Goal: Task Accomplishment & Management: Manage account settings

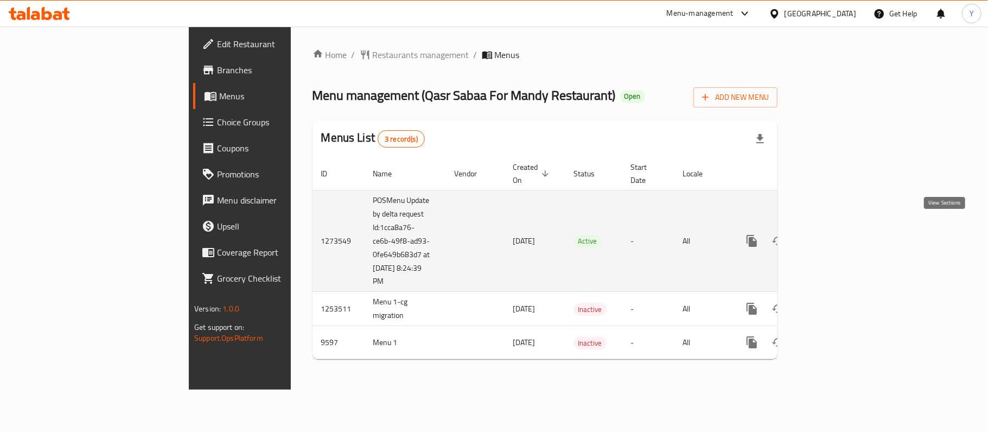
click at [835, 236] on icon "enhanced table" at bounding box center [830, 241] width 10 height 10
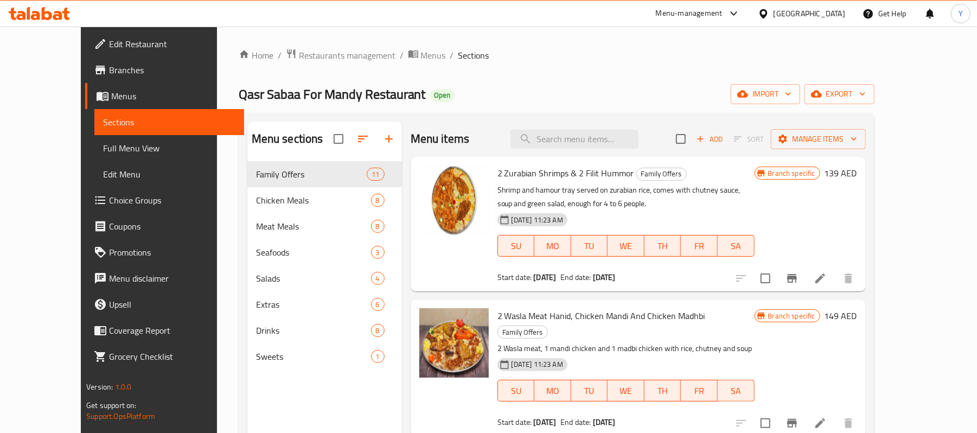
click at [511, 176] on span "2 Zurabian Shrimps & 2 Filit Hummor" at bounding box center [565, 173] width 137 height 16
click at [643, 180] on span "Family Offers" at bounding box center [661, 174] width 49 height 12
click at [590, 168] on span "2 Zurabian Shrimps & 2 Filit Hummor" at bounding box center [565, 173] width 137 height 16
click at [590, 148] on input "search" at bounding box center [574, 139] width 128 height 19
paste input "10 Meals Offer"
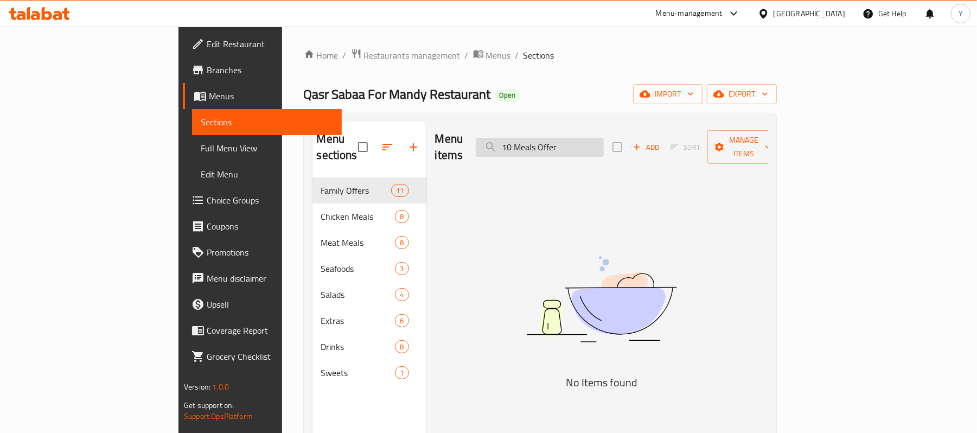
click at [604, 141] on input "10 Meals Offer" at bounding box center [540, 147] width 128 height 19
type input "10 Meals"
drag, startPoint x: 610, startPoint y: 146, endPoint x: 510, endPoint y: 149, distance: 99.9
click at [510, 149] on div "Menu items 10 Meals Add Sort Manage items" at bounding box center [601, 148] width 333 height 52
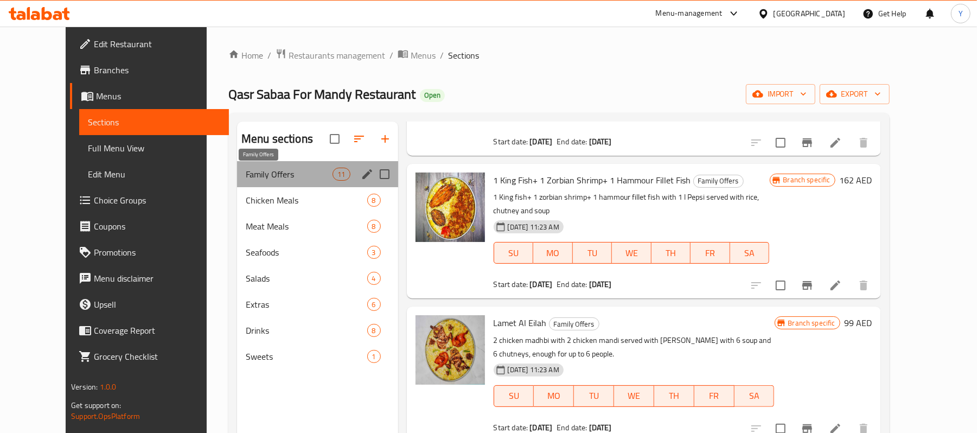
click at [246, 172] on span "Family Offers" at bounding box center [289, 174] width 87 height 13
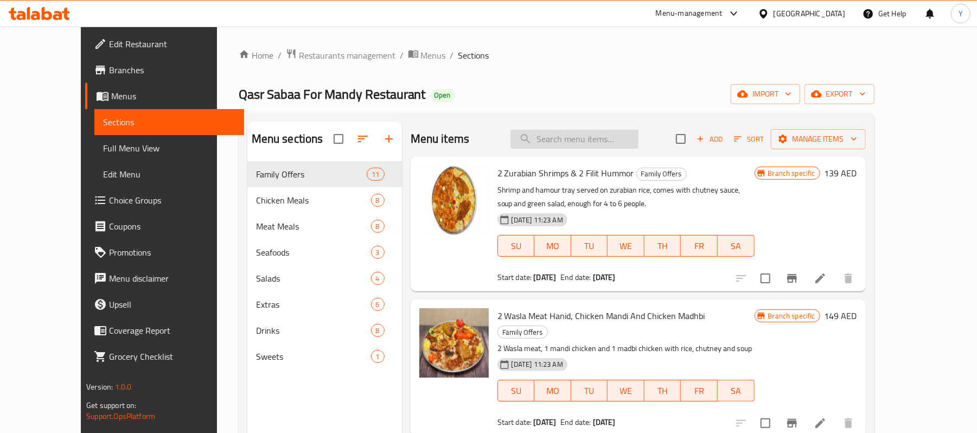
click at [617, 135] on input "search" at bounding box center [574, 139] width 128 height 19
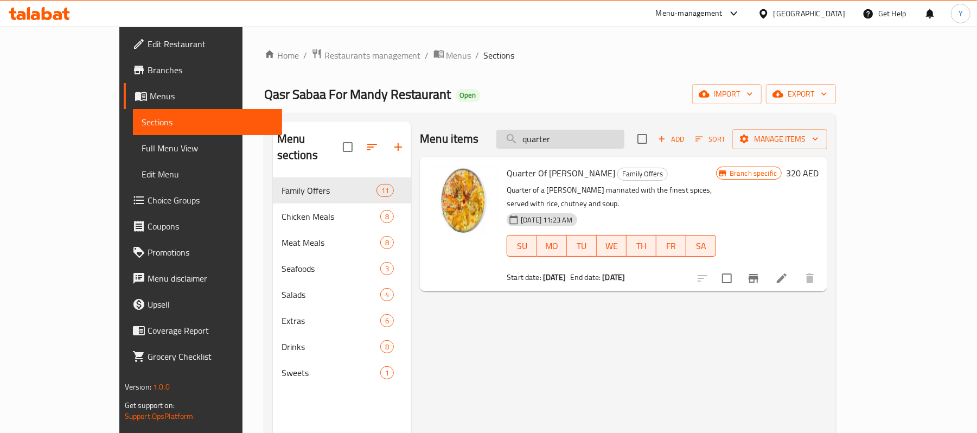
click at [612, 142] on input "quarter" at bounding box center [560, 139] width 128 height 19
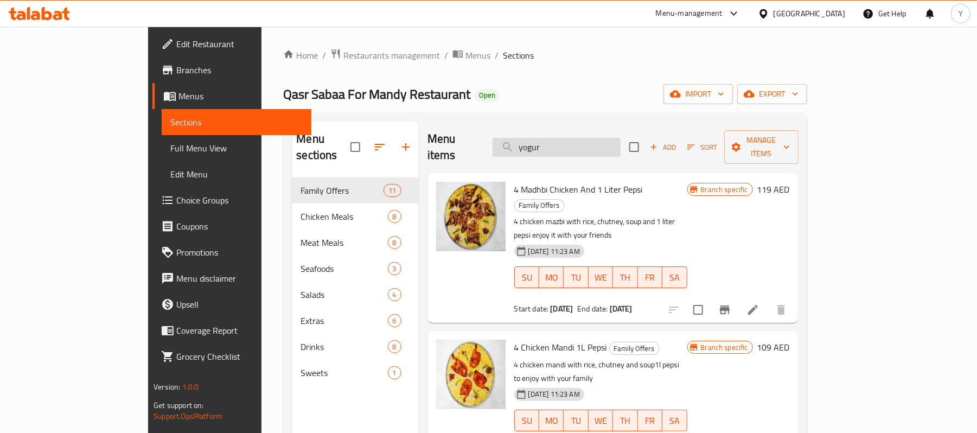
type input "yogurt"
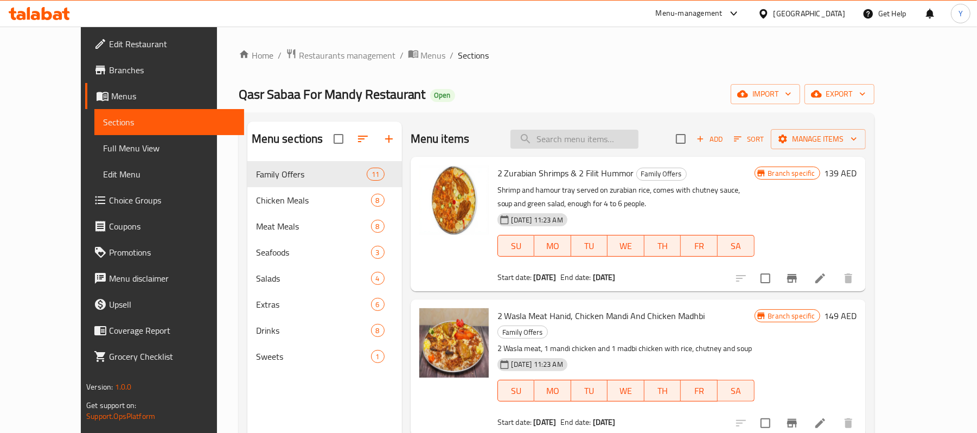
click at [639, 146] on input "search" at bounding box center [574, 139] width 128 height 19
paste input "yogurt"
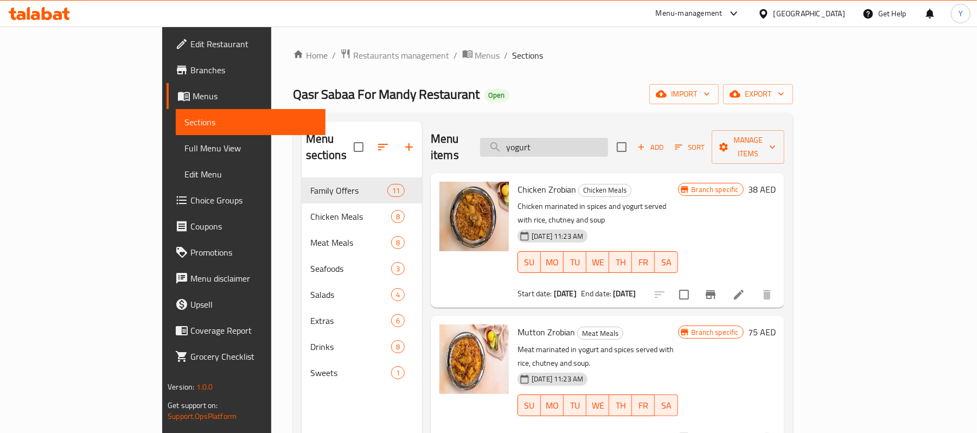
click at [608, 142] on input "yogurt" at bounding box center [544, 147] width 128 height 19
paste input "orange"
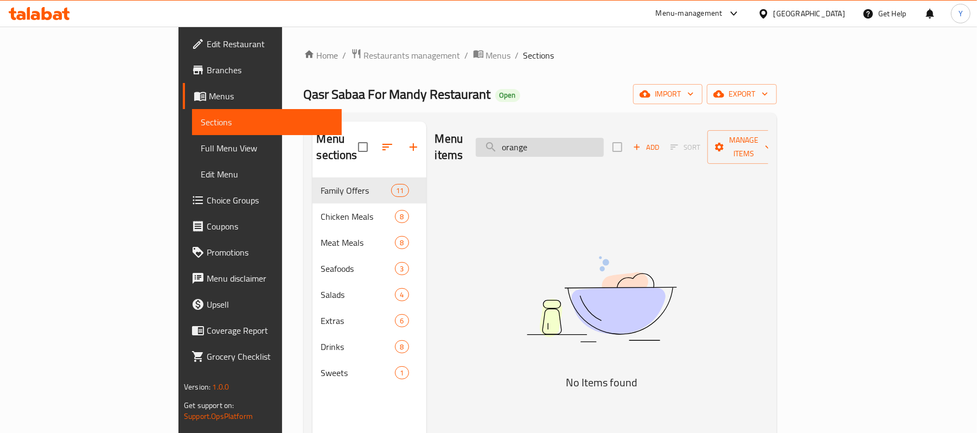
click at [604, 143] on input "orange" at bounding box center [540, 147] width 128 height 19
click at [598, 138] on input "orange" at bounding box center [540, 147] width 128 height 19
type input "orange"
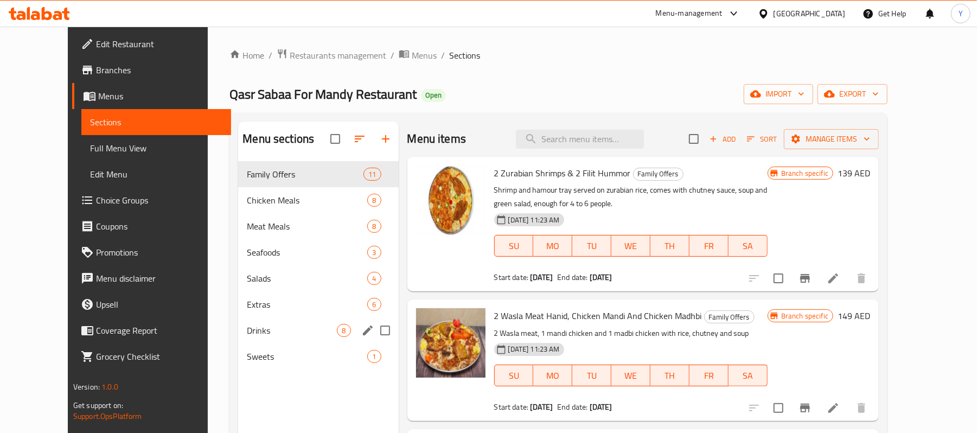
click at [238, 322] on div "Drinks 8" at bounding box center [318, 330] width 160 height 26
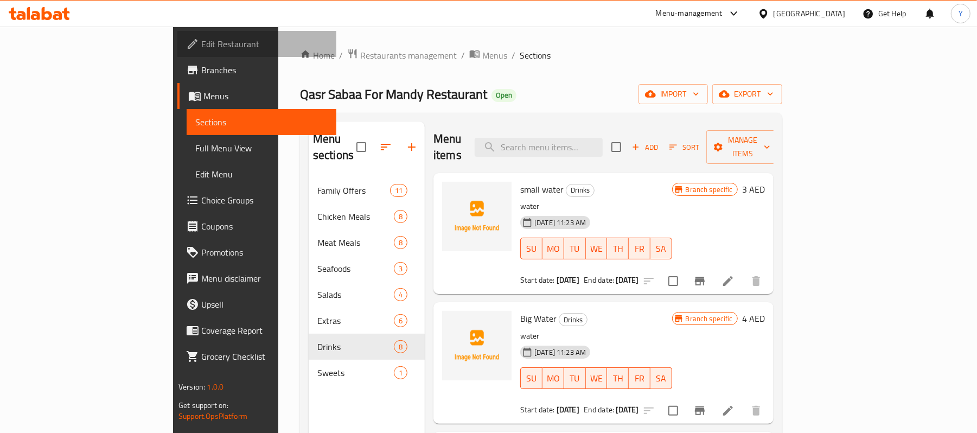
click at [201, 40] on span "Edit Restaurant" at bounding box center [264, 43] width 126 height 13
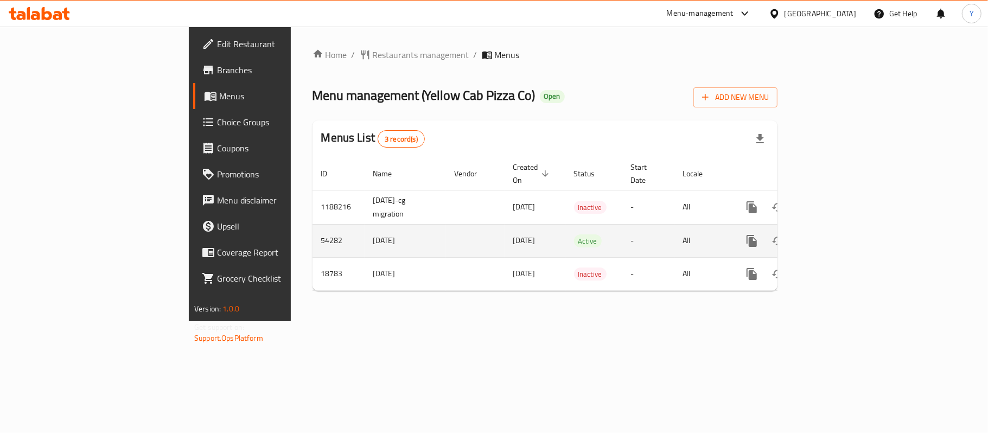
click at [835, 236] on icon "enhanced table" at bounding box center [830, 241] width 10 height 10
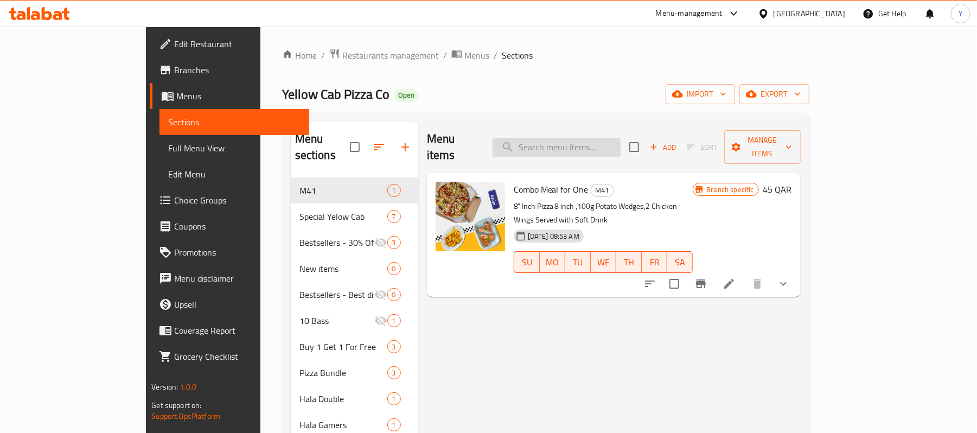
click at [610, 138] on input "search" at bounding box center [557, 147] width 128 height 19
paste input "Spoon"
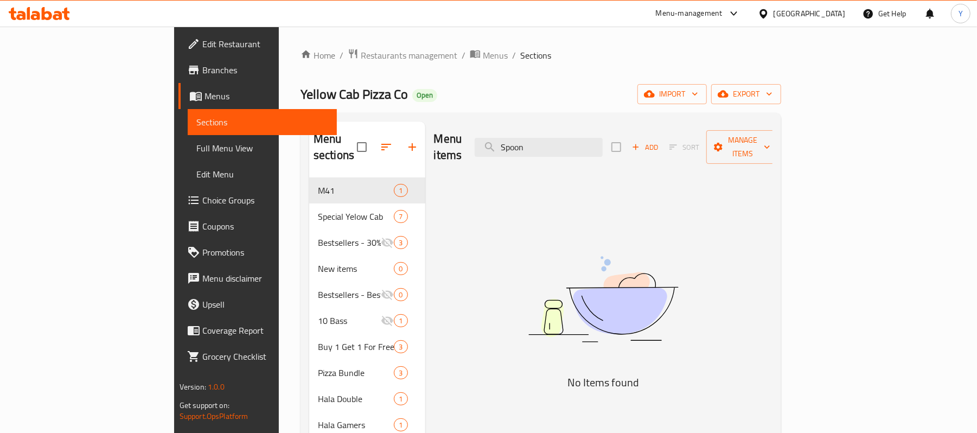
type input "Spoon"
click at [202, 205] on span "Choice Groups" at bounding box center [265, 200] width 126 height 13
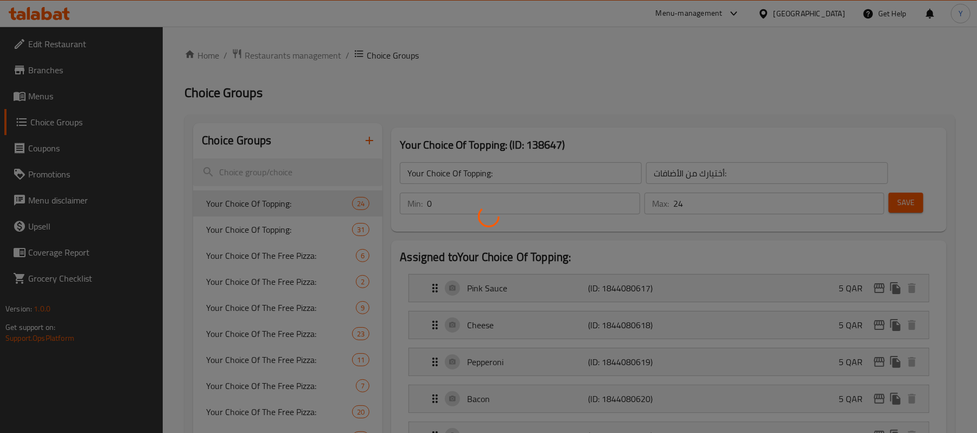
click at [277, 174] on div at bounding box center [488, 216] width 977 height 433
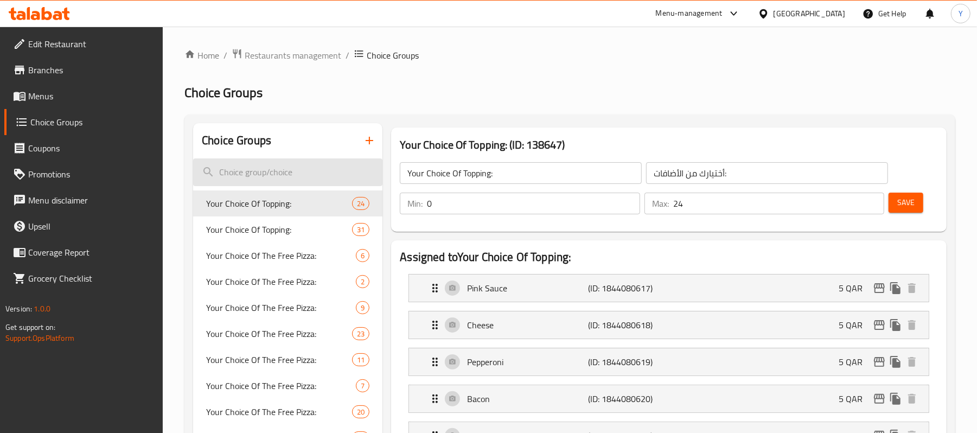
click at [349, 169] on input "search" at bounding box center [287, 172] width 189 height 28
paste input "Spoon"
type input "Spoon"
click at [304, 159] on input "search" at bounding box center [287, 172] width 189 height 28
paste input "Fork"
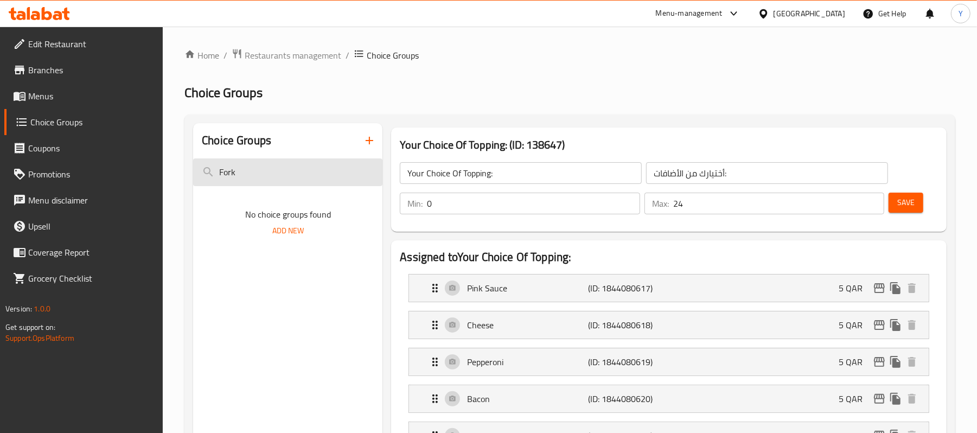
type input "Fork"
click at [241, 178] on input "Fork" at bounding box center [287, 172] width 189 height 28
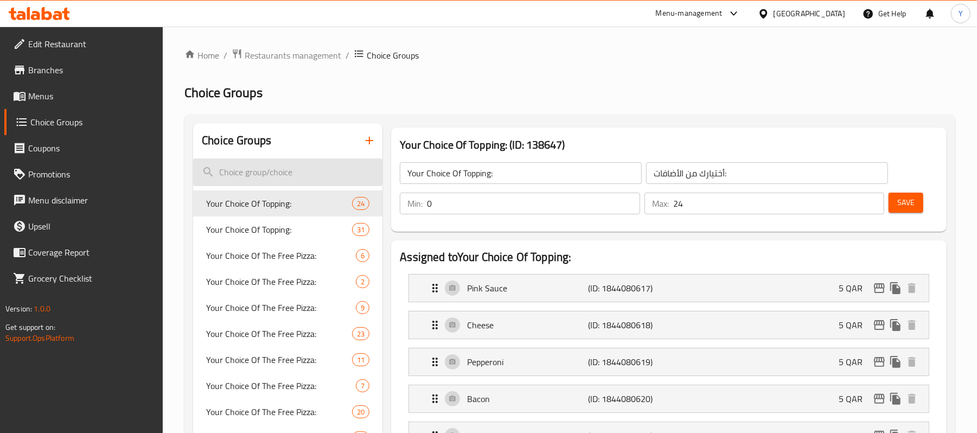
click at [291, 170] on input "search" at bounding box center [287, 172] width 189 height 28
paste input "341461225"
type input "341461225"
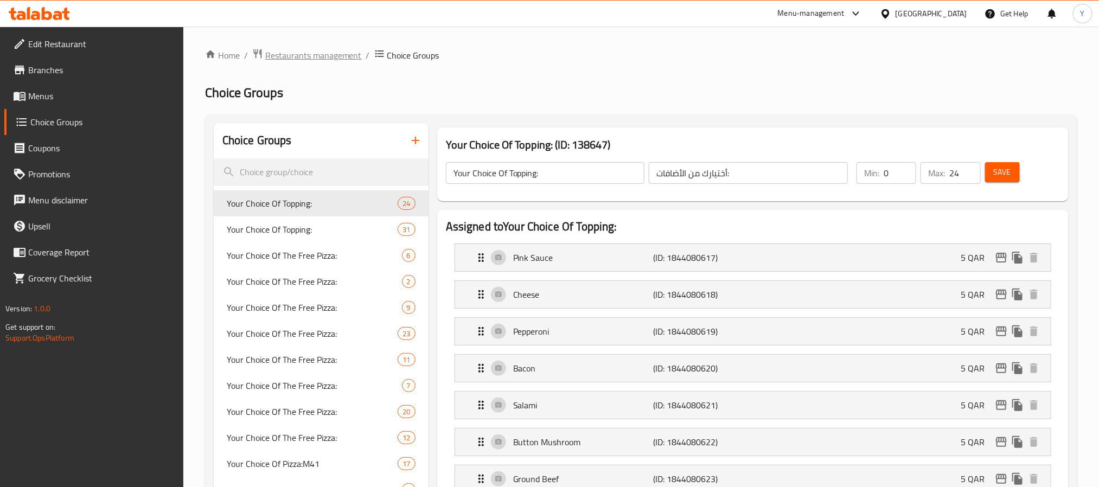
click at [323, 62] on span "Restaurants management" at bounding box center [313, 55] width 97 height 13
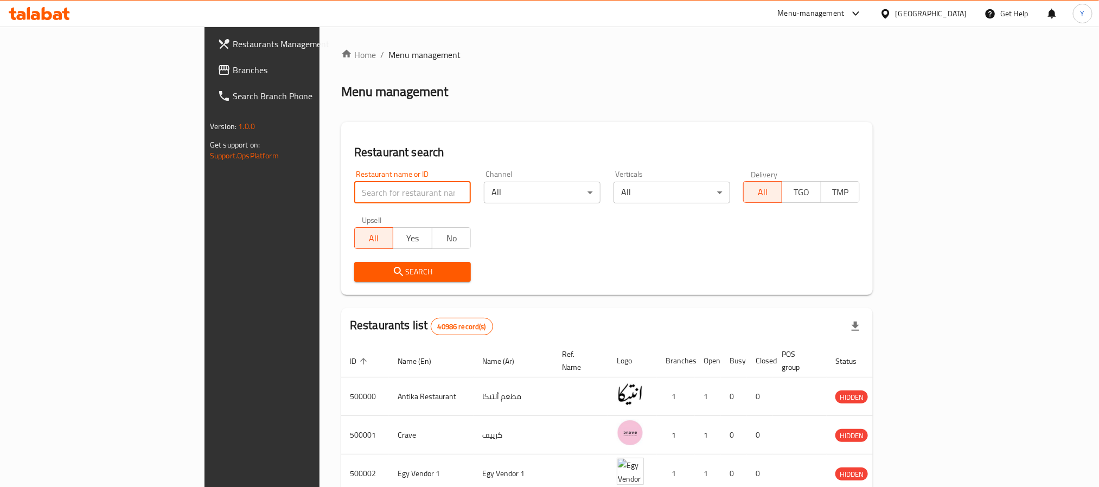
click at [354, 189] on input "search" at bounding box center [412, 193] width 117 height 22
paste input "682020"
type input "682020"
click button "Search" at bounding box center [412, 272] width 117 height 20
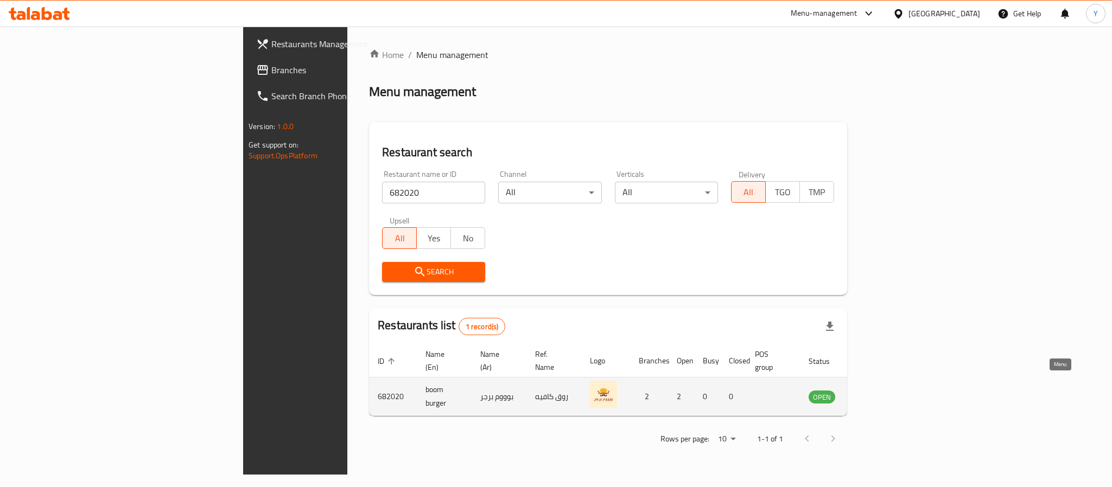
click at [878, 390] on icon "enhanced table" at bounding box center [871, 396] width 13 height 13
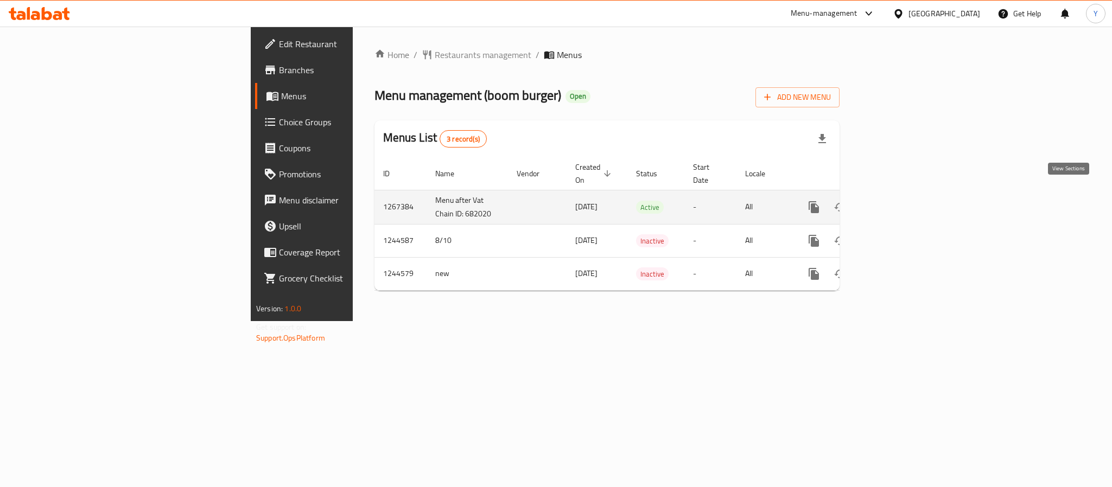
click at [898, 201] on icon "enhanced table" at bounding box center [891, 207] width 13 height 13
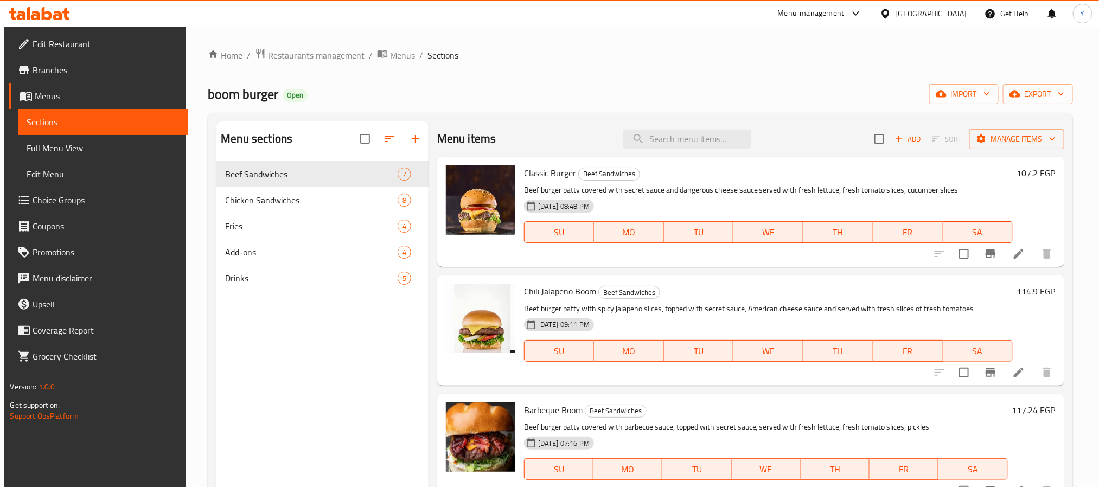
click at [749, 212] on div "13-08-2025 08:48 PM SU MO TU WE TH FR SA" at bounding box center [768, 224] width 497 height 59
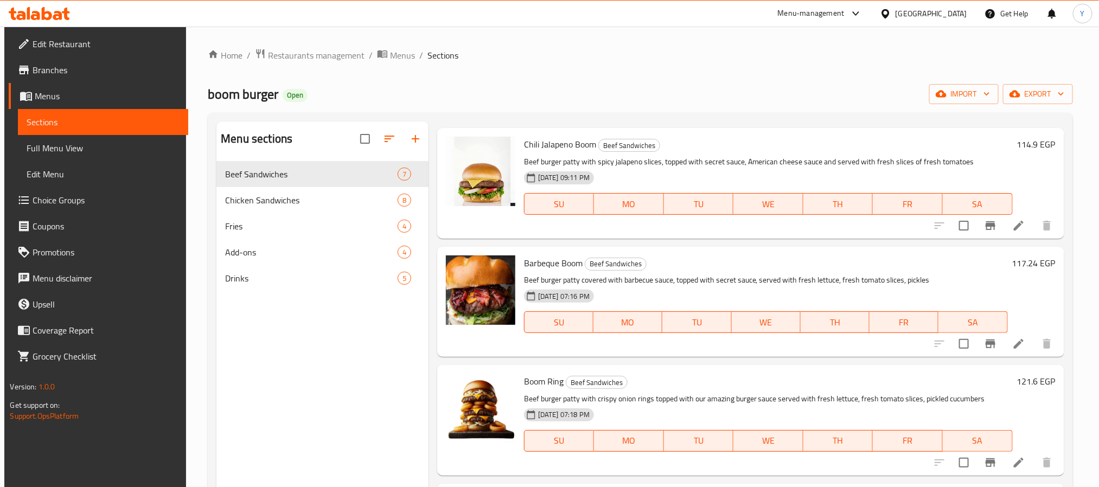
scroll to position [163, 0]
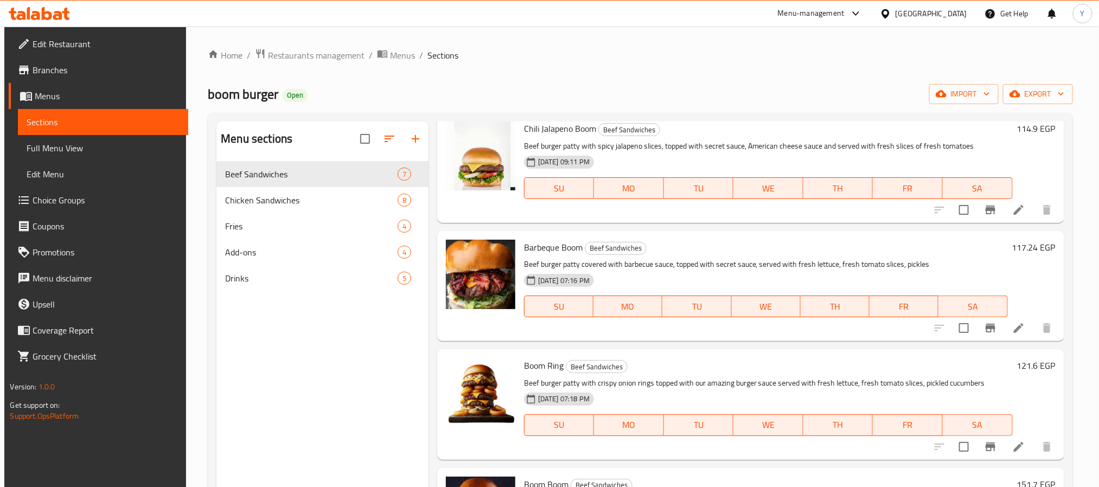
click at [562, 244] on span "Barbeque Boom" at bounding box center [553, 247] width 59 height 16
copy h6 "Boom"
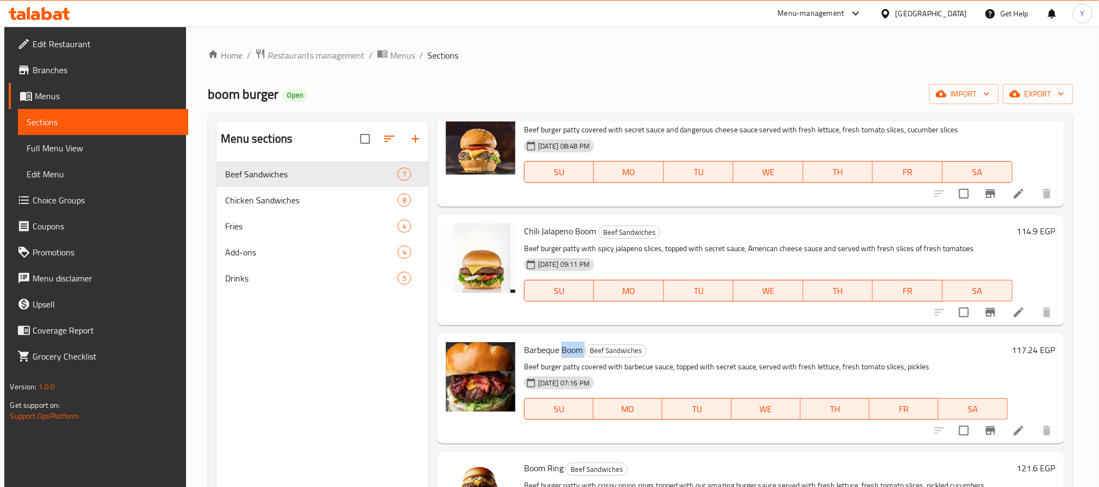
scroll to position [0, 0]
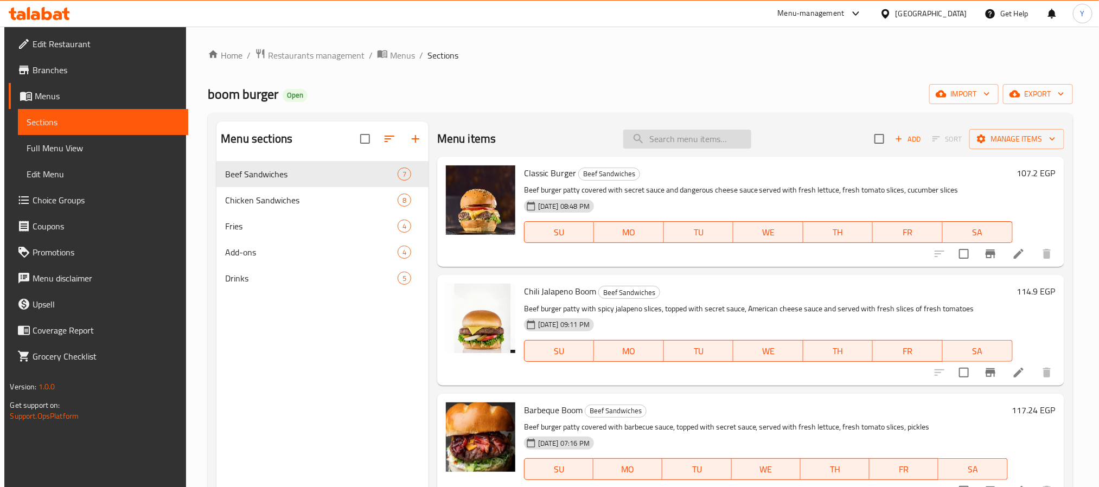
click at [652, 145] on input "search" at bounding box center [687, 139] width 128 height 19
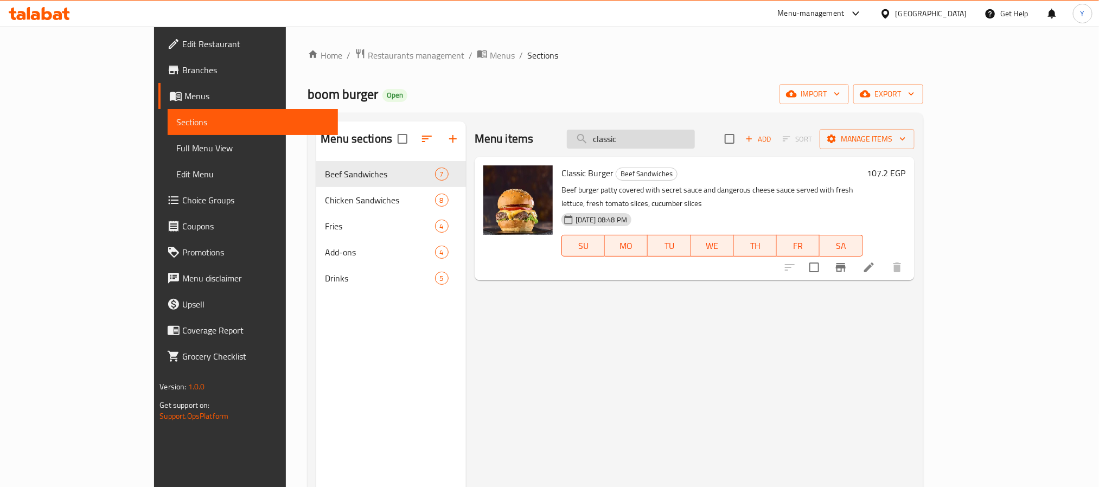
paste input "Boom"
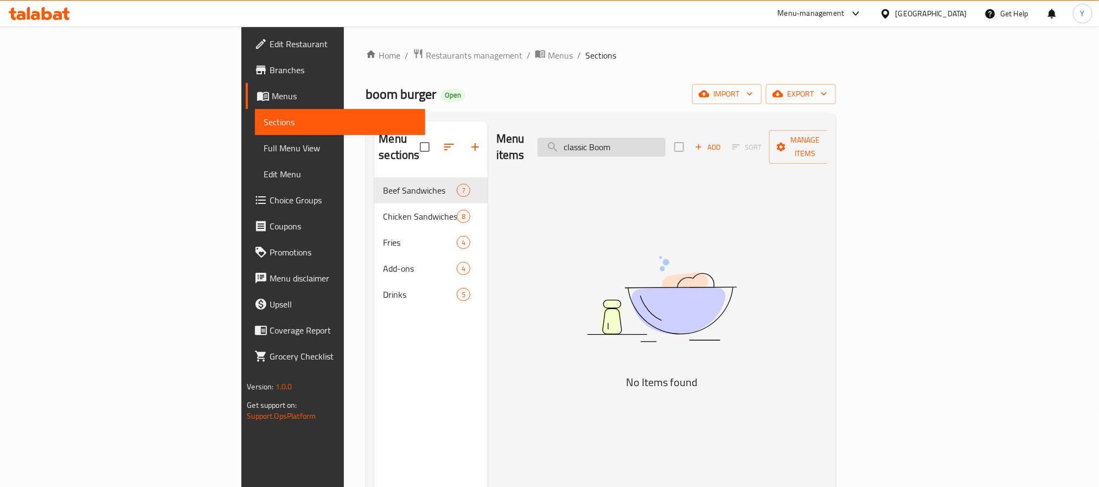
type input "classic Boom"
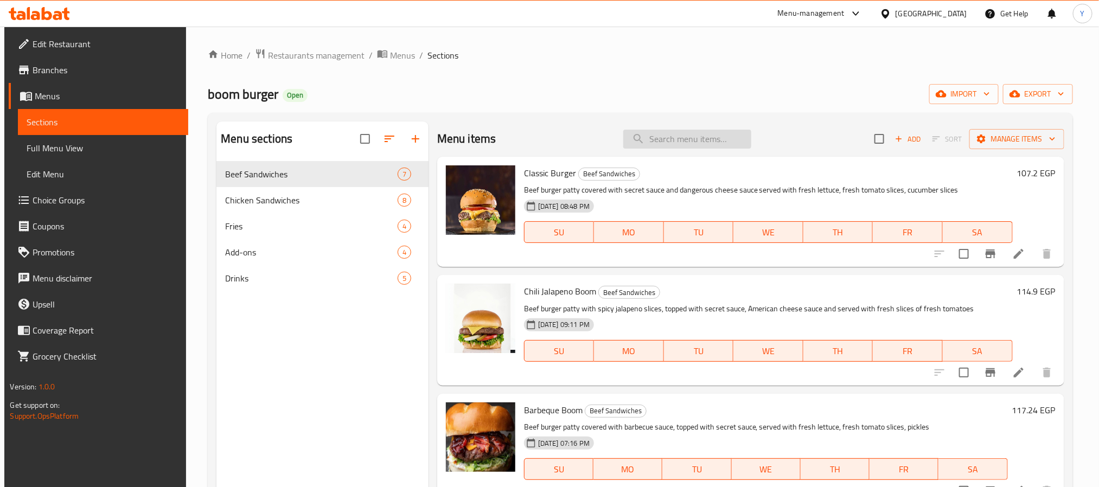
click at [671, 144] on input "search" at bounding box center [687, 139] width 128 height 19
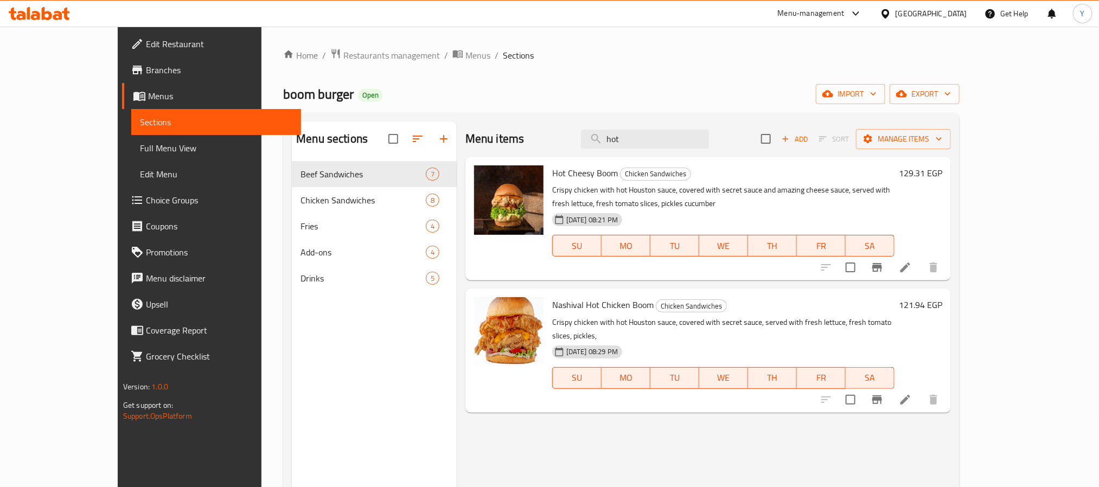
click at [654, 151] on div "Menu items hot Add Sort Manage items" at bounding box center [708, 139] width 486 height 35
click at [668, 141] on input "hot" at bounding box center [645, 139] width 128 height 19
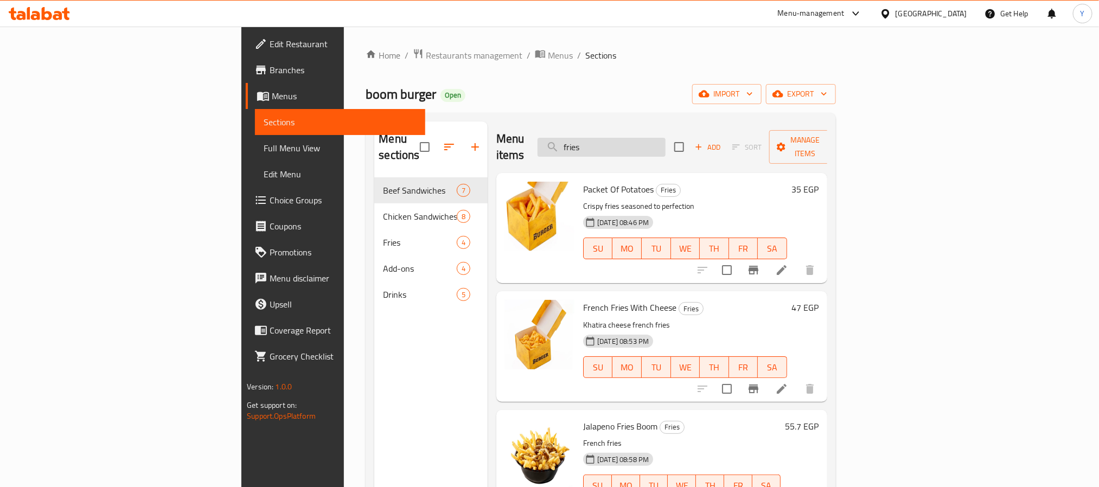
click at [665, 141] on input "fries" at bounding box center [602, 147] width 128 height 19
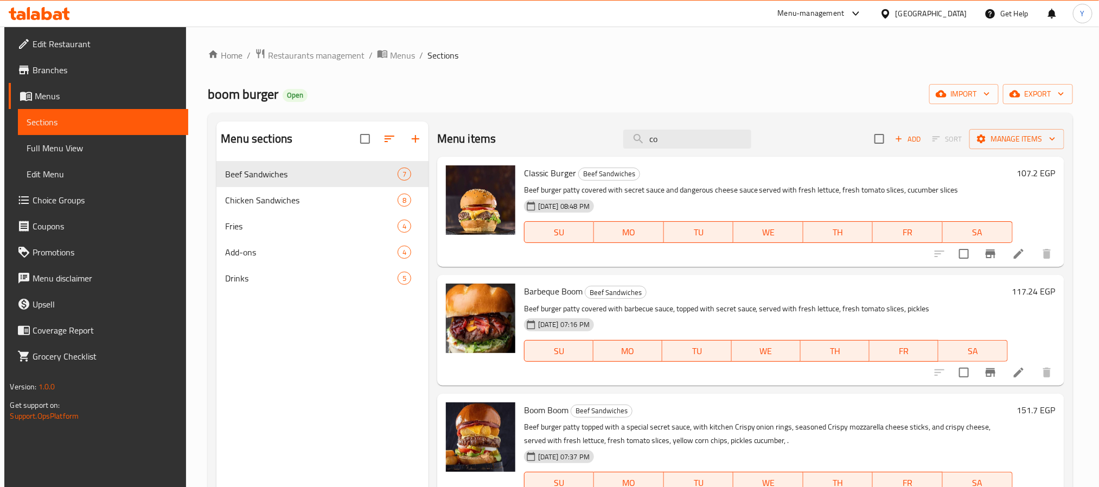
type input "cou"
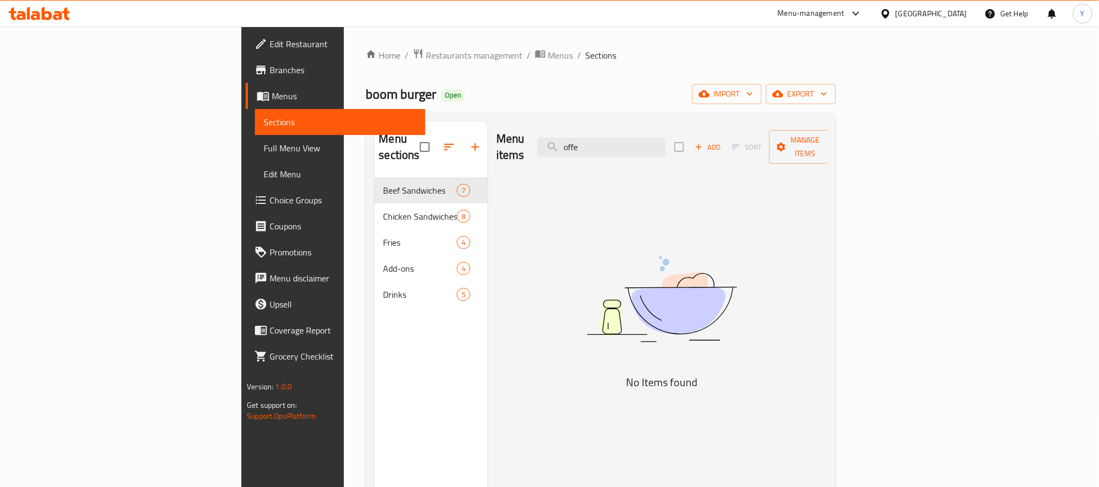
type input "offer"
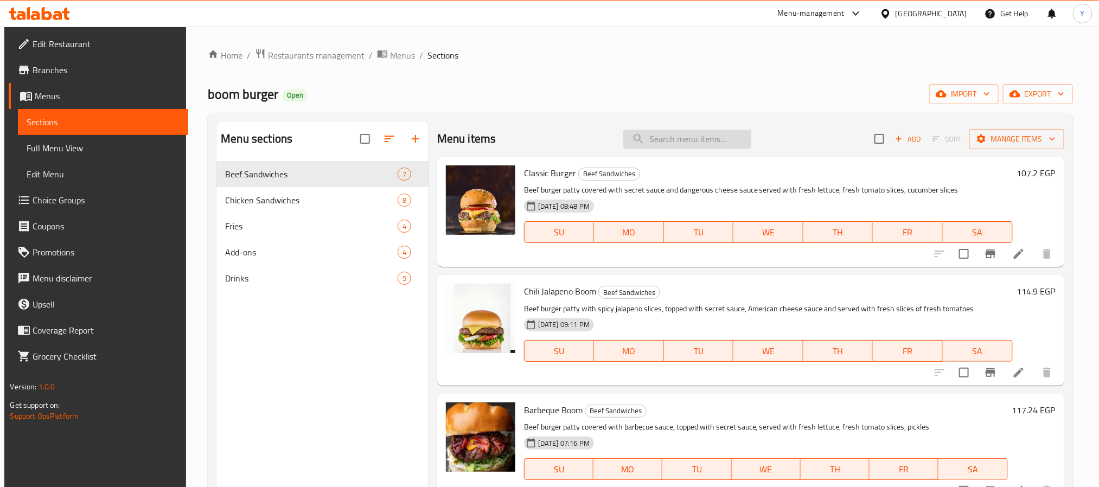
drag, startPoint x: 652, startPoint y: 147, endPoint x: 661, endPoint y: 136, distance: 14.7
click at [652, 147] on input "search" at bounding box center [687, 139] width 128 height 19
paste input "هالبينو"
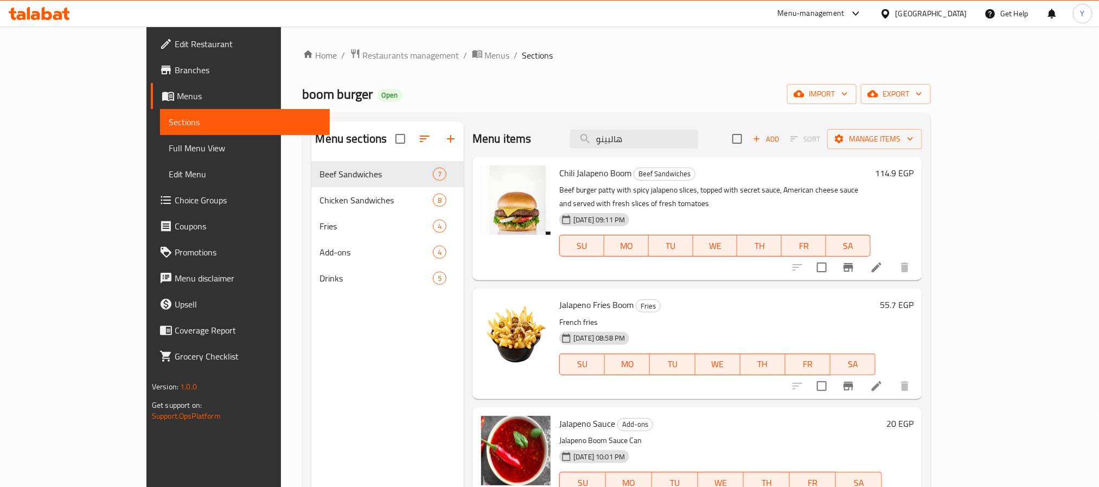
click at [562, 173] on span "Chili Jalapeno Boom" at bounding box center [595, 173] width 72 height 16
copy span "Jalapeno"
click at [682, 134] on input "هالبينو" at bounding box center [634, 139] width 128 height 19
paste input "Jalapeno"
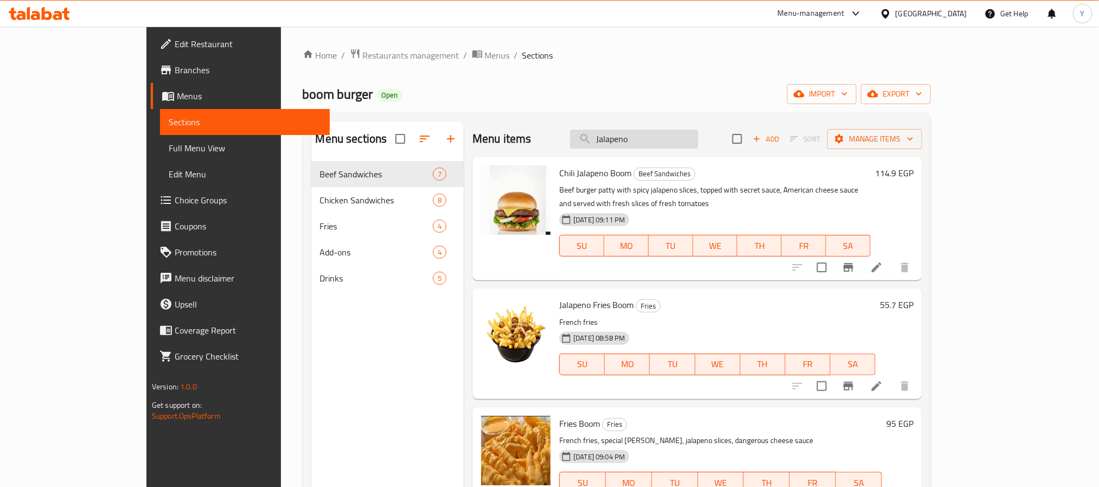
click at [648, 130] on input "Jalapeno" at bounding box center [634, 139] width 128 height 19
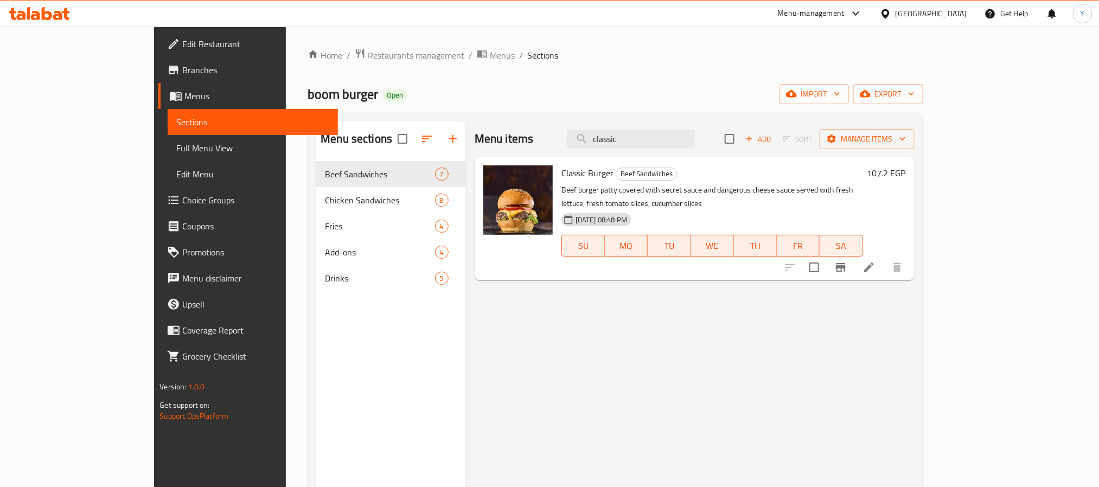
click at [561, 168] on span "Classic Burger" at bounding box center [587, 173] width 52 height 16
copy h6 "Classic Burger"
click at [689, 152] on div "Menu items classic Add Sort Manage items" at bounding box center [695, 139] width 440 height 35
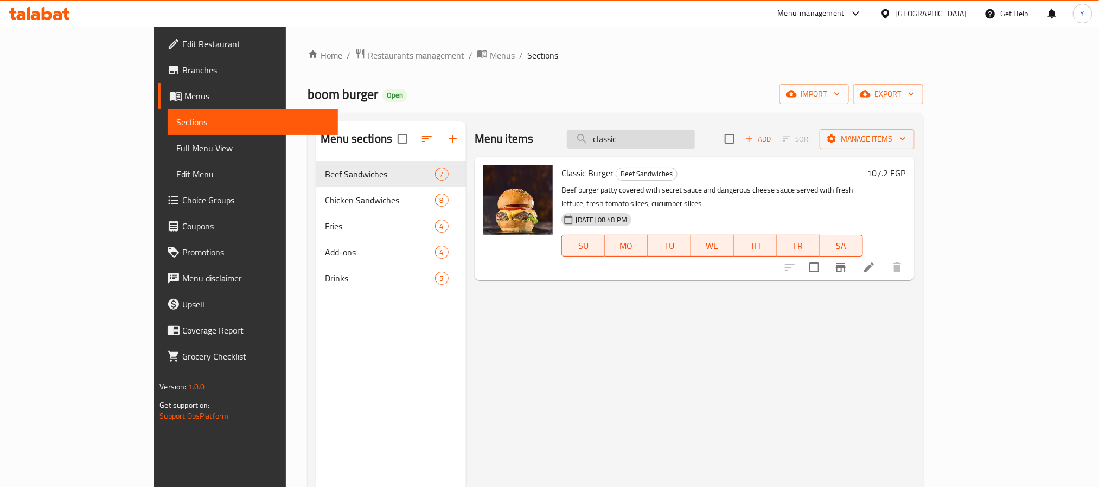
click at [689, 147] on input "classic" at bounding box center [631, 139] width 128 height 19
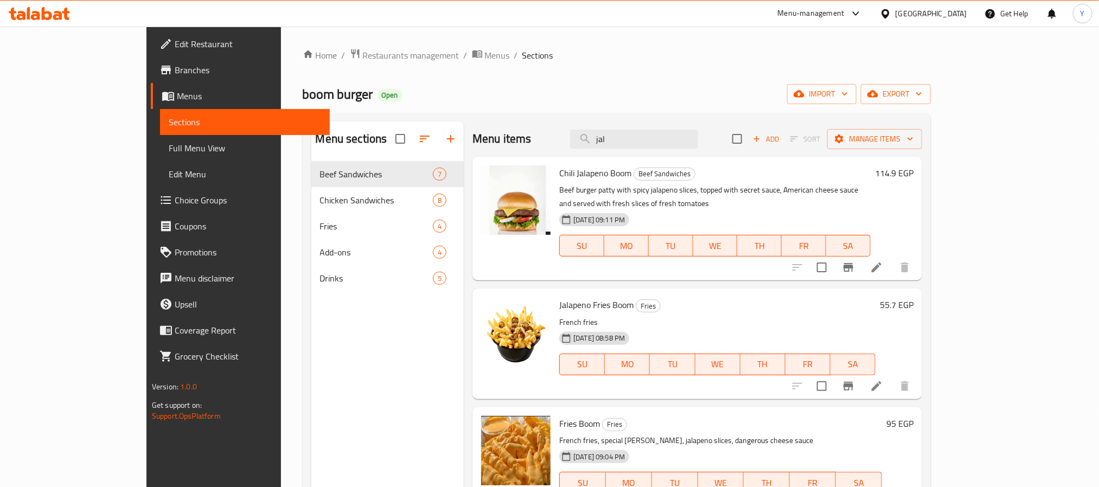
click at [559, 176] on span "Chili Jalapeno Boom" at bounding box center [595, 173] width 72 height 16
drag, startPoint x: 551, startPoint y: 176, endPoint x: 582, endPoint y: 169, distance: 31.7
click at [582, 169] on span "Chili Jalapeno Boom" at bounding box center [595, 173] width 72 height 16
copy span "Jalapeno Boom"
click at [669, 146] on input "jal" at bounding box center [634, 139] width 128 height 19
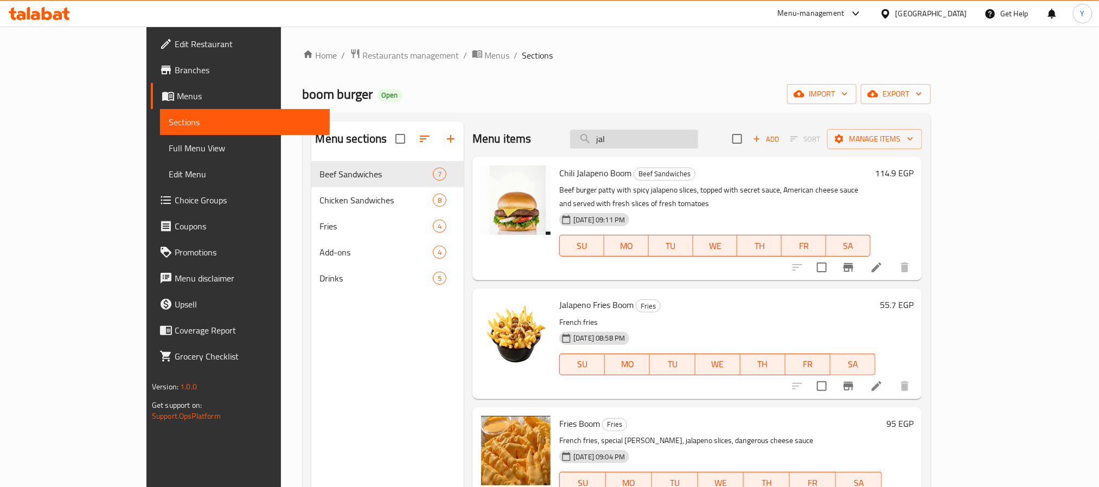
paste input "Jalapeno Boom"
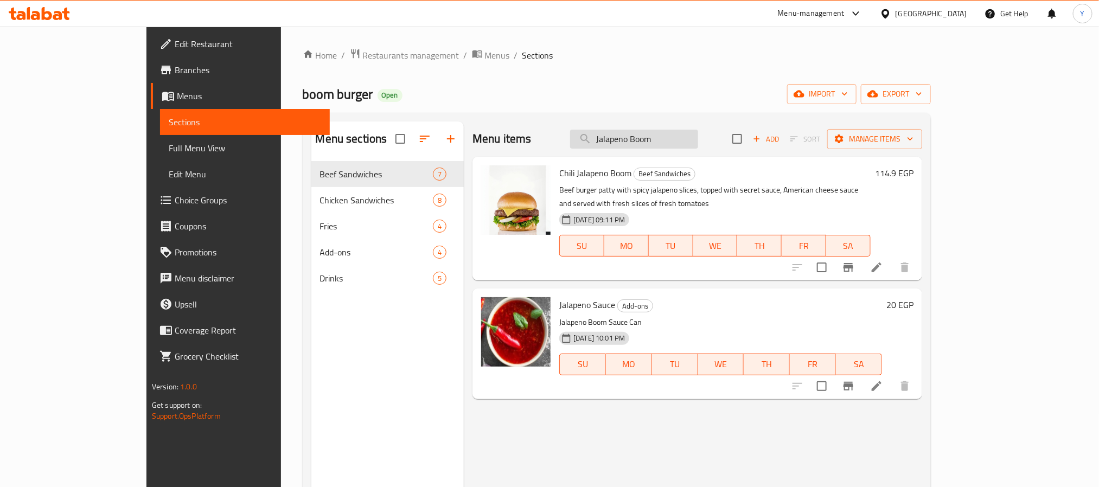
click at [688, 140] on input "Jalapeno Boom" at bounding box center [634, 139] width 128 height 19
click at [677, 138] on input "Jalapeno Boom" at bounding box center [634, 139] width 128 height 19
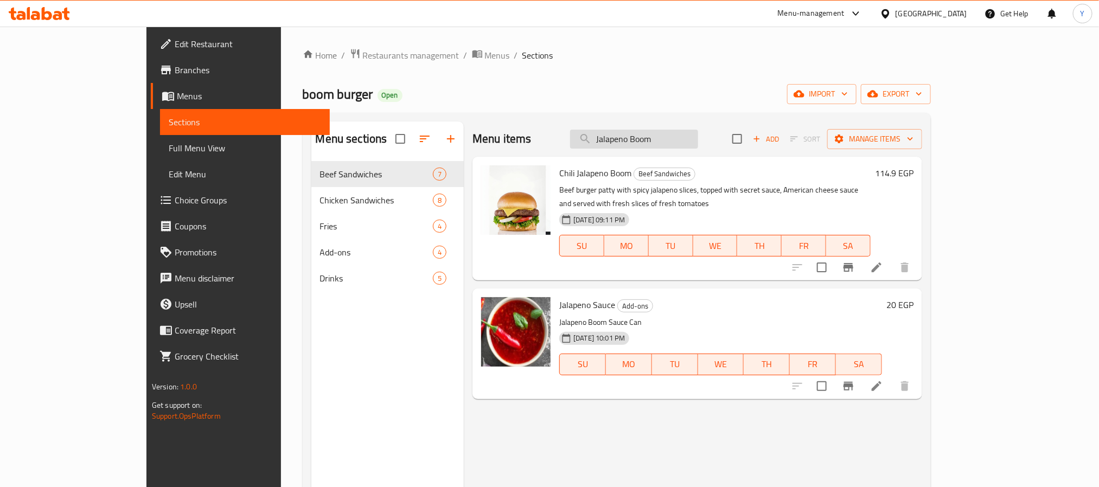
click at [677, 138] on input "Jalapeno Boom" at bounding box center [634, 139] width 128 height 19
click at [698, 148] on input "Jalapeno Boom" at bounding box center [634, 139] width 128 height 19
click at [555, 181] on div "Chili Jalapeno Boom Beef Sandwiches Beef burger patty with spicy jalapeno slice…" at bounding box center [715, 218] width 320 height 115
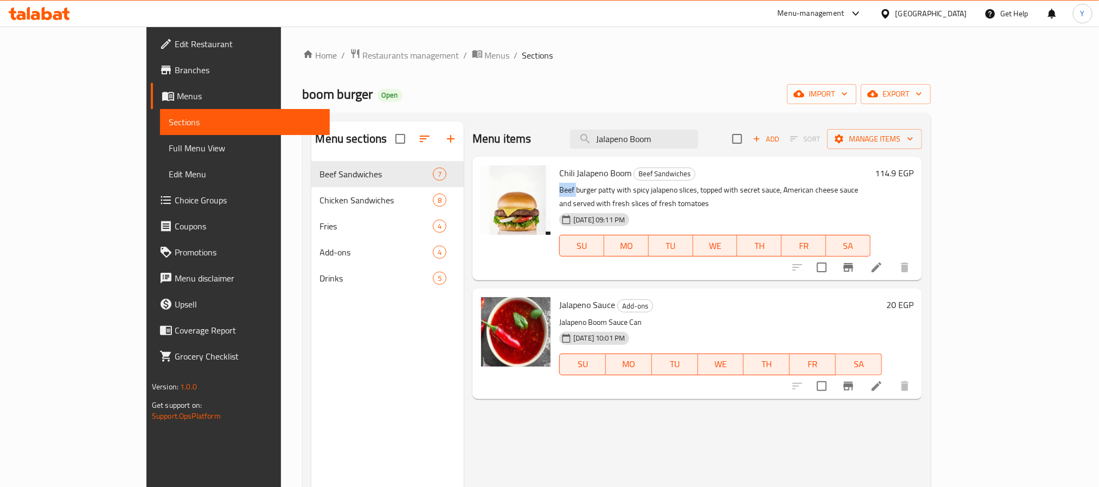
click at [555, 181] on div "Chili Jalapeno Boom Beef Sandwiches Beef burger patty with spicy jalapeno slice…" at bounding box center [715, 218] width 320 height 115
click at [559, 179] on span "Chili Jalapeno Boom" at bounding box center [595, 173] width 72 height 16
copy h6 "Chili Jalapeno Boom"
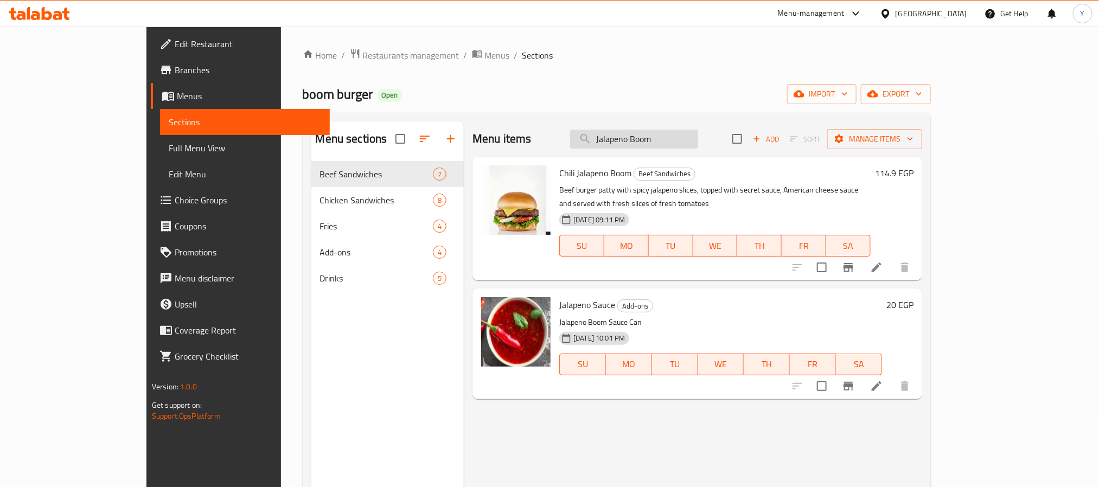
click at [679, 132] on input "Jalapeno Boom" at bounding box center [634, 139] width 128 height 19
paste input "باتر"
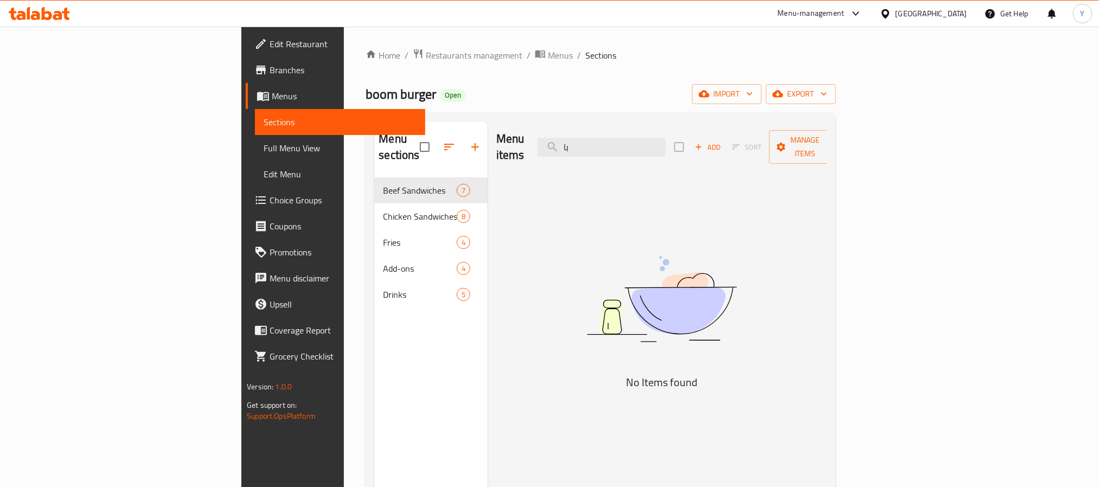
type input "ب"
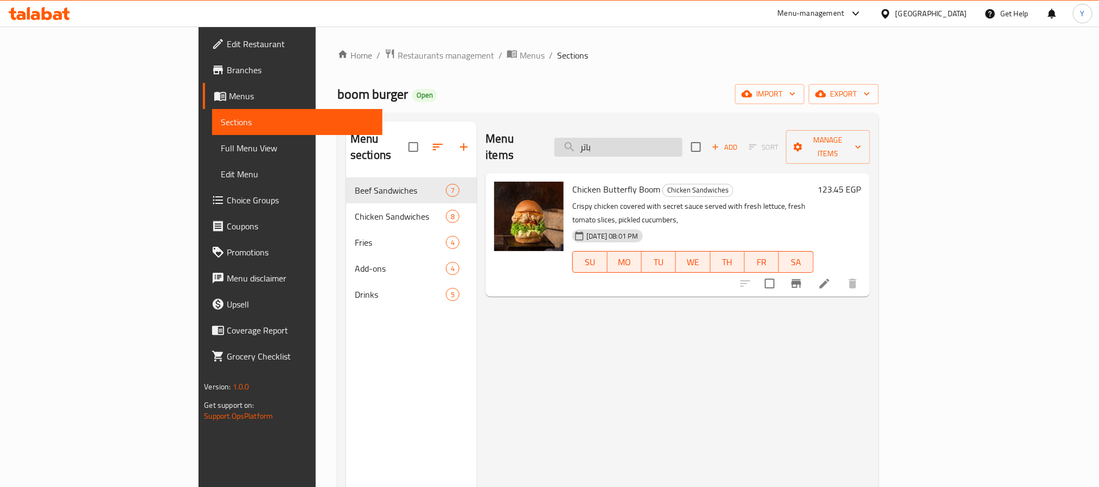
click at [669, 138] on input "باتر" at bounding box center [618, 147] width 128 height 19
click at [572, 181] on span "Chicken Butterfly Boom" at bounding box center [616, 189] width 88 height 16
copy span "Butterfly"
click at [682, 138] on input "باتر" at bounding box center [618, 147] width 128 height 19
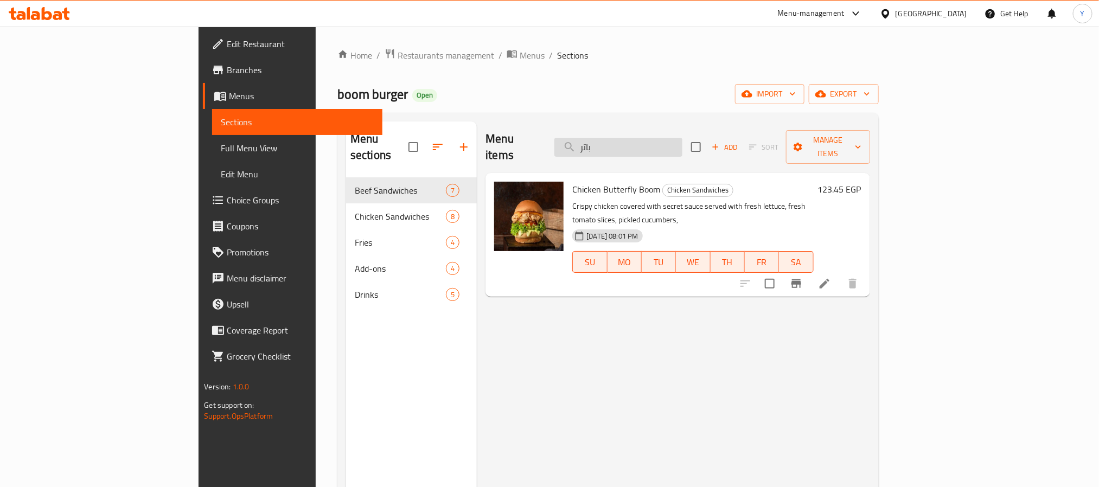
paste input "Butterfly"
click at [572, 181] on span "Chicken Butterfly Boom" at bounding box center [616, 189] width 88 height 16
copy h6 "Chicken Butterfly Boom"
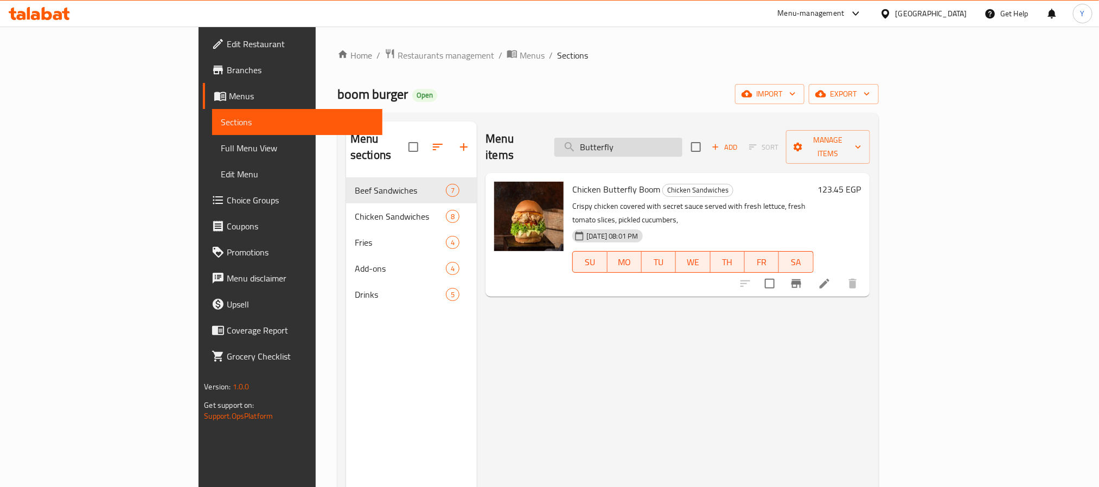
drag, startPoint x: 677, startPoint y: 119, endPoint x: 687, endPoint y: 131, distance: 15.0
click at [677, 119] on div "Menu sections Beef Sandwiches 7 Chicken Sandwiches 8 Fries 4 Add-ons 4 Drinks 5…" at bounding box center [607, 365] width 541 height 505
click at [682, 138] on input "Butterfly" at bounding box center [618, 147] width 128 height 19
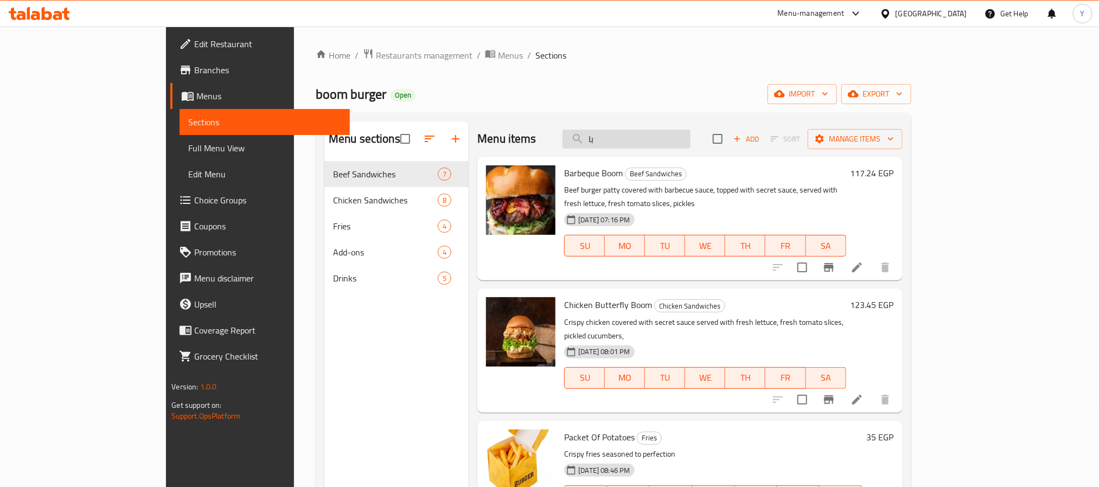
click at [679, 143] on input "با" at bounding box center [627, 139] width 128 height 19
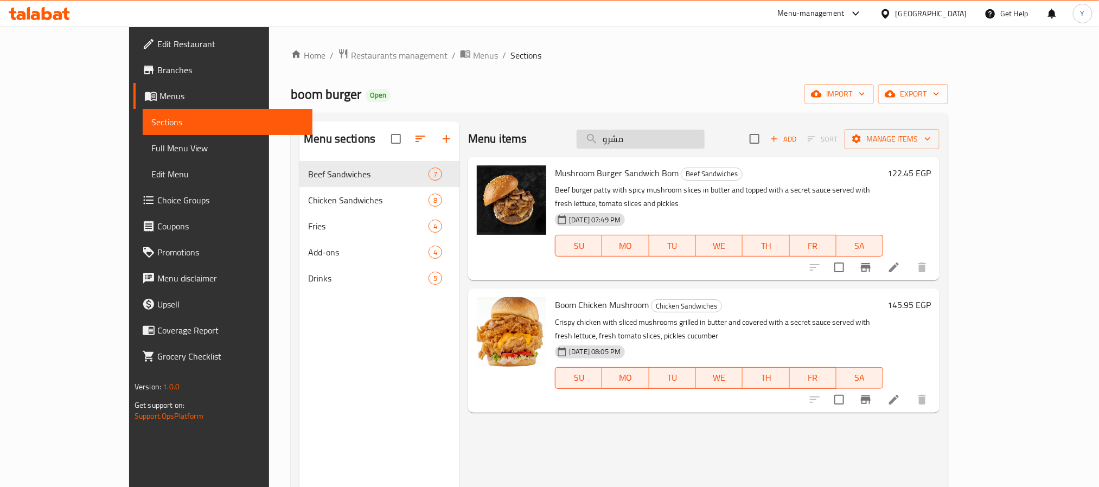
click at [705, 140] on input "مشرو" at bounding box center [641, 139] width 128 height 19
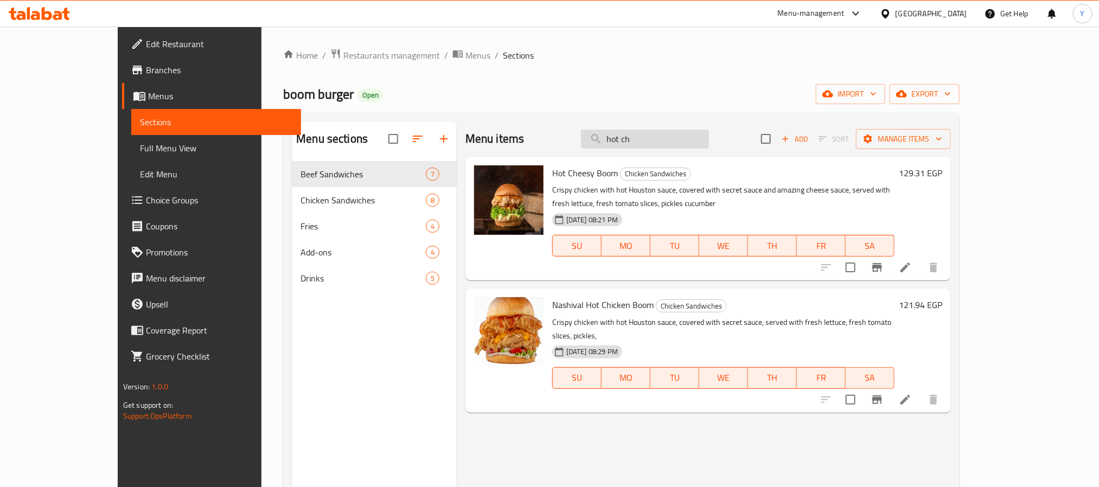
click at [709, 146] on input "hot ch" at bounding box center [645, 139] width 128 height 19
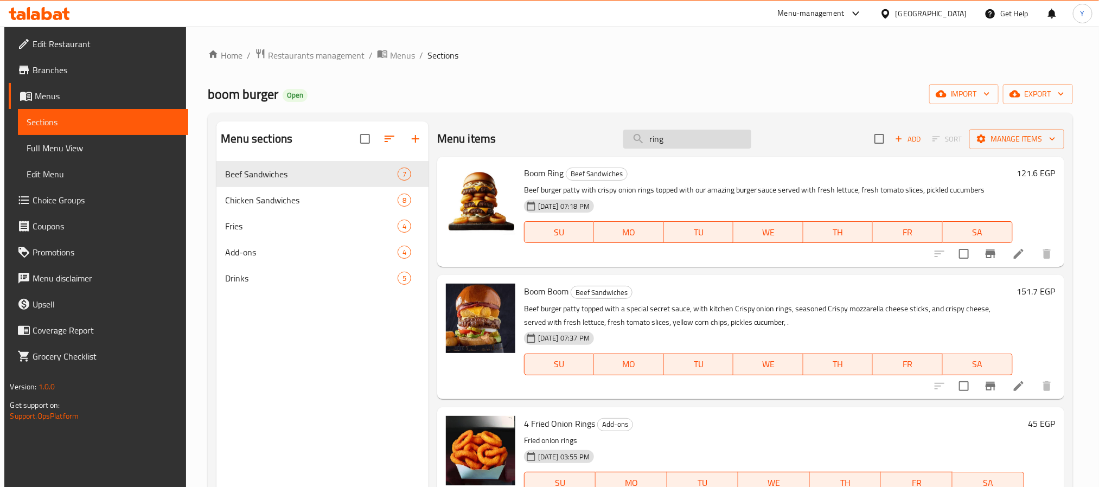
click at [686, 135] on input "ring" at bounding box center [687, 139] width 128 height 19
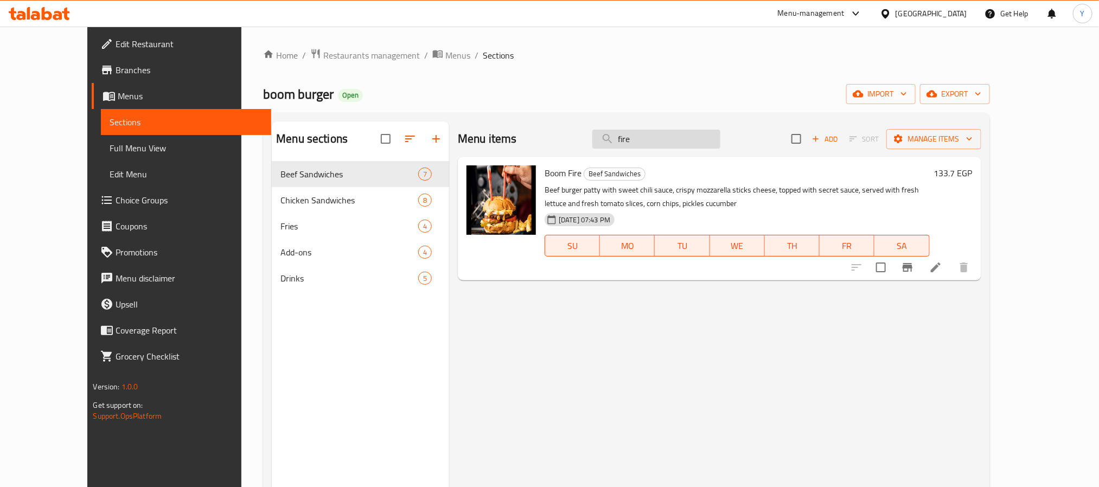
drag, startPoint x: 685, startPoint y: 152, endPoint x: 685, endPoint y: 142, distance: 10.3
click at [685, 152] on div "Menu items fire Add Sort Manage items" at bounding box center [719, 139] width 523 height 35
click at [684, 141] on input "fire" at bounding box center [656, 139] width 128 height 19
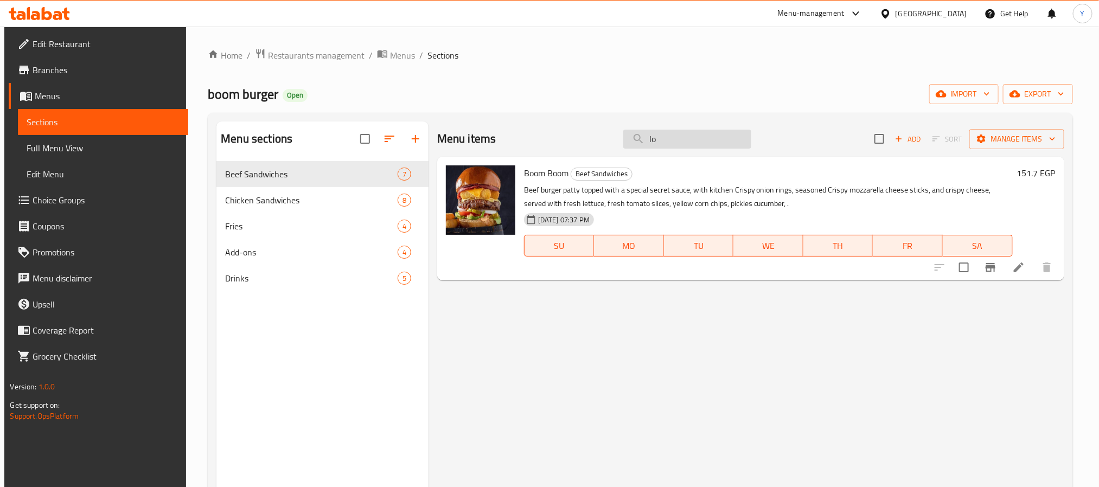
type input "l"
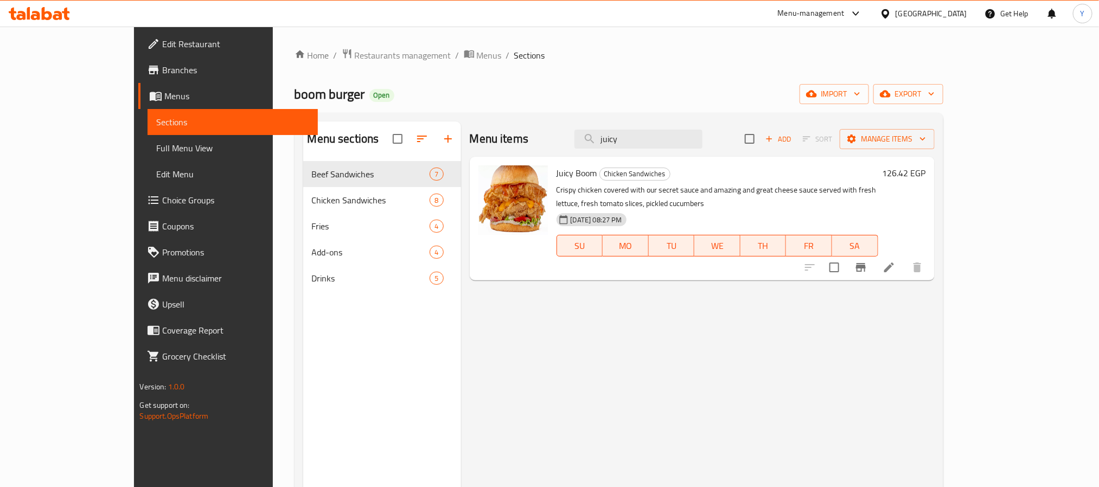
click at [557, 171] on span "Juicy Boom" at bounding box center [577, 173] width 41 height 16
drag, startPoint x: 547, startPoint y: 171, endPoint x: 532, endPoint y: 171, distance: 14.7
click at [557, 171] on span "Juicy Boom" at bounding box center [577, 173] width 41 height 16
copy span "Juicy Boom"
click at [660, 143] on input "juicy" at bounding box center [638, 139] width 128 height 19
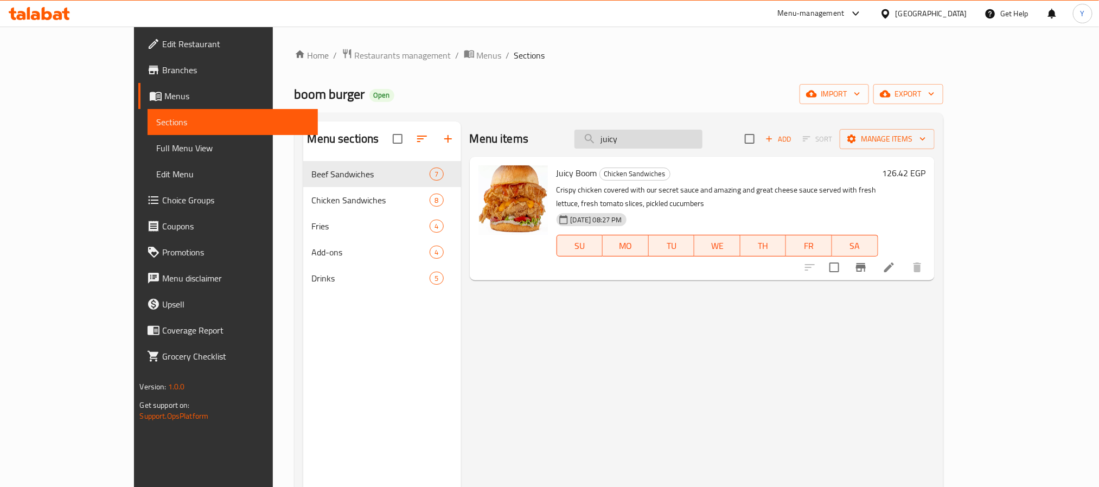
click at [660, 143] on input "juicy" at bounding box center [638, 139] width 128 height 19
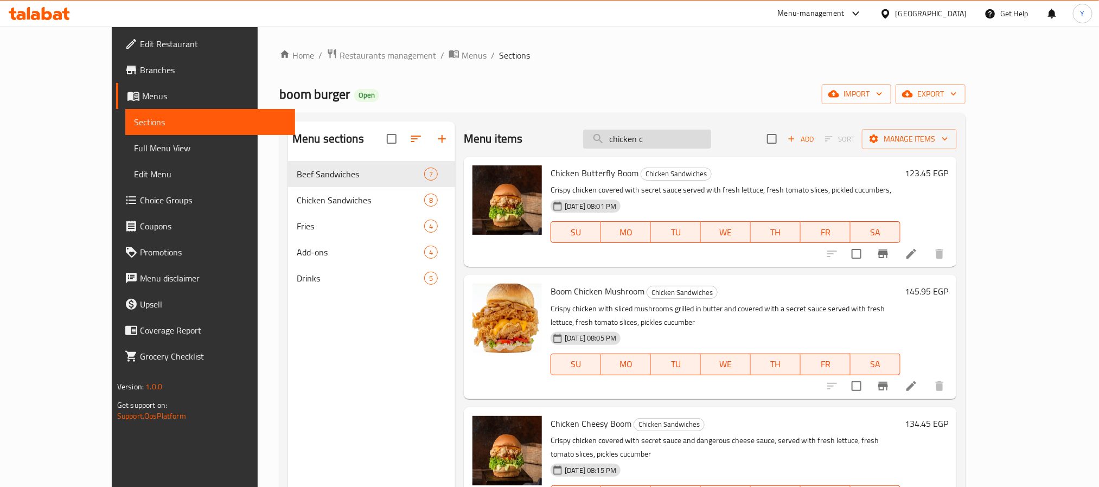
type input "chicken ch"
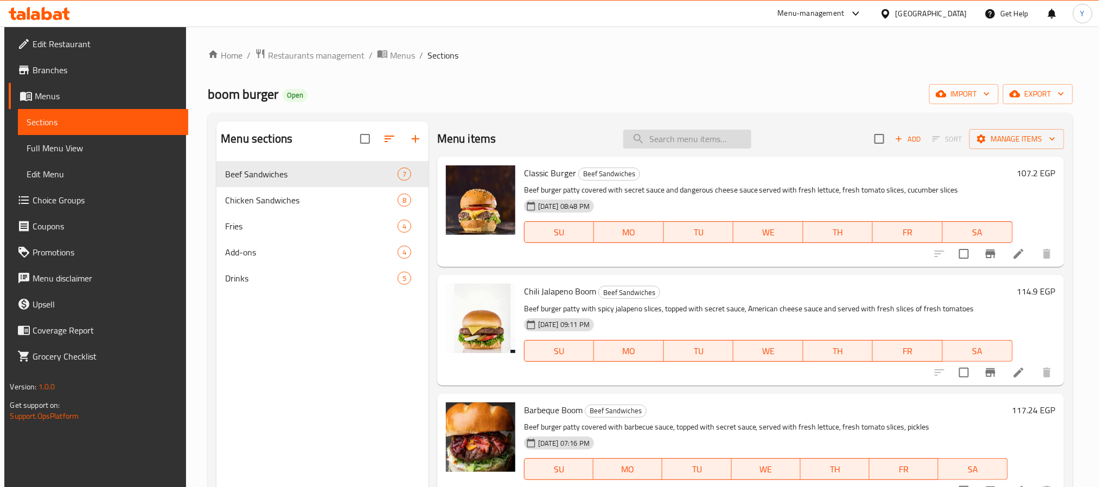
paste input "Packet Of Potatoes"
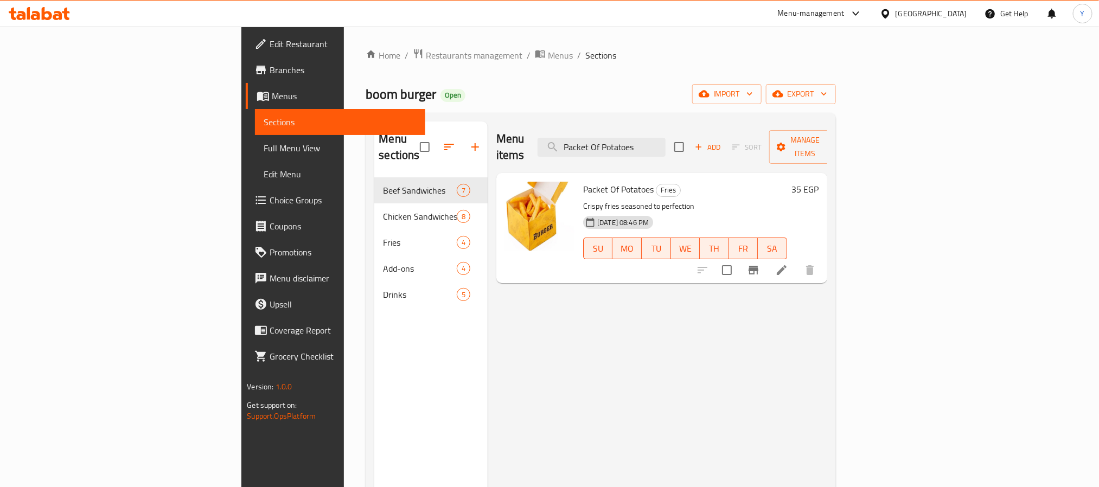
type input "Packet Of Potatoes"
click at [579, 177] on div "Packet Of Potatoes Fries Crispy fries seasoned to perfection 14-08-2025 08:46 P…" at bounding box center [685, 227] width 213 height 101
click at [583, 181] on span "Packet Of Potatoes" at bounding box center [618, 189] width 71 height 16
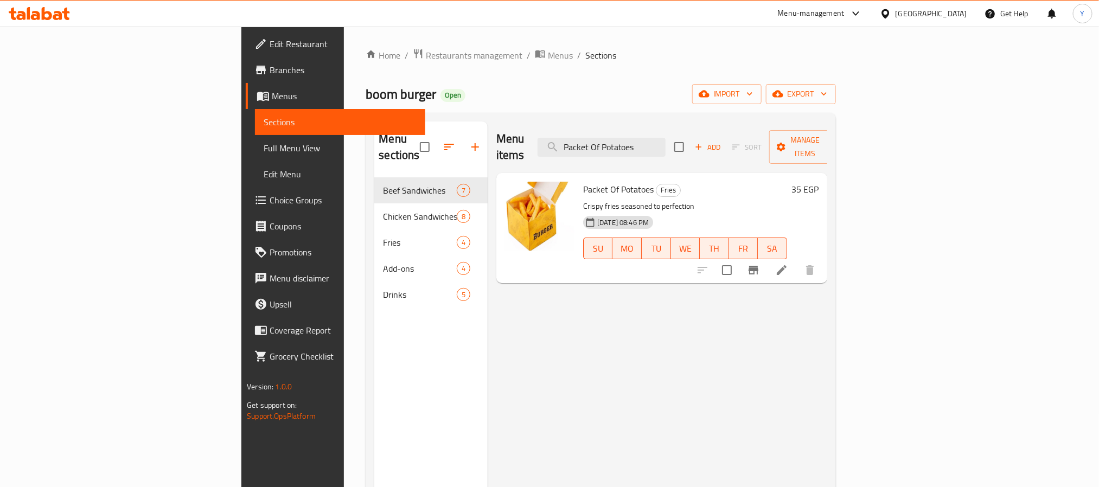
click at [374, 324] on div "Menu sections Beef Sandwiches 7 Chicken Sandwiches 8 Fries 4 Add-ons 4 Drinks 5" at bounding box center [430, 365] width 113 height 487
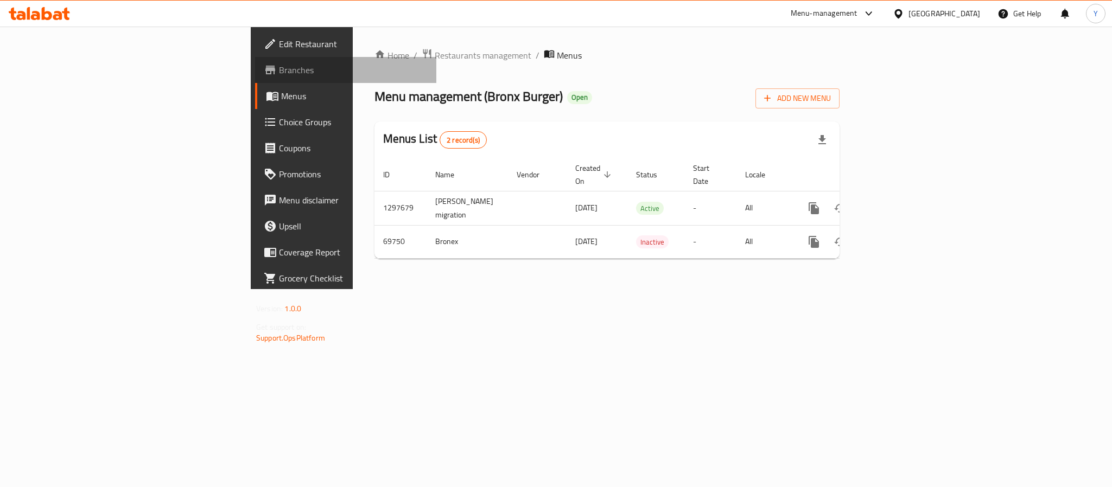
click at [279, 67] on span "Branches" at bounding box center [353, 69] width 149 height 13
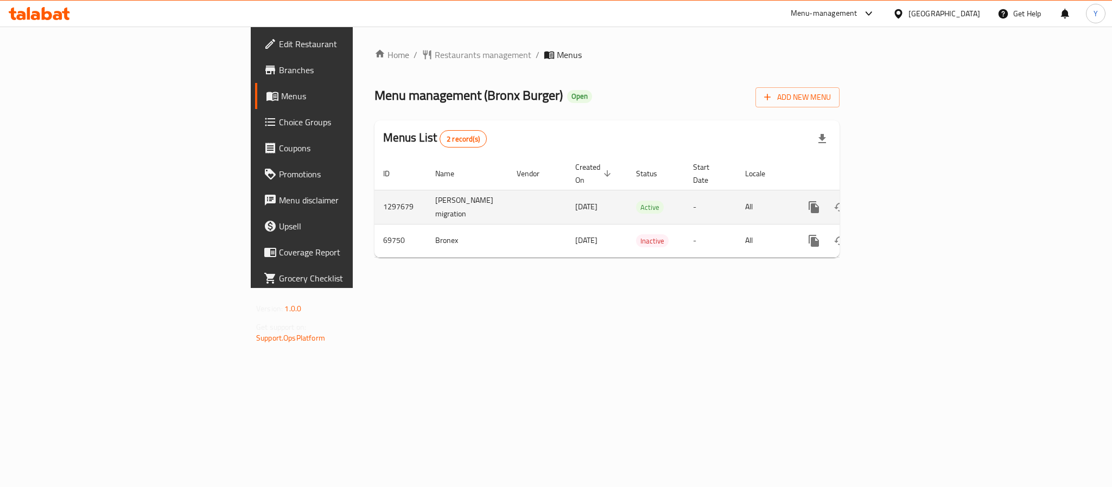
click at [905, 202] on div "enhanced table" at bounding box center [853, 207] width 104 height 26
click at [898, 201] on icon "enhanced table" at bounding box center [891, 207] width 13 height 13
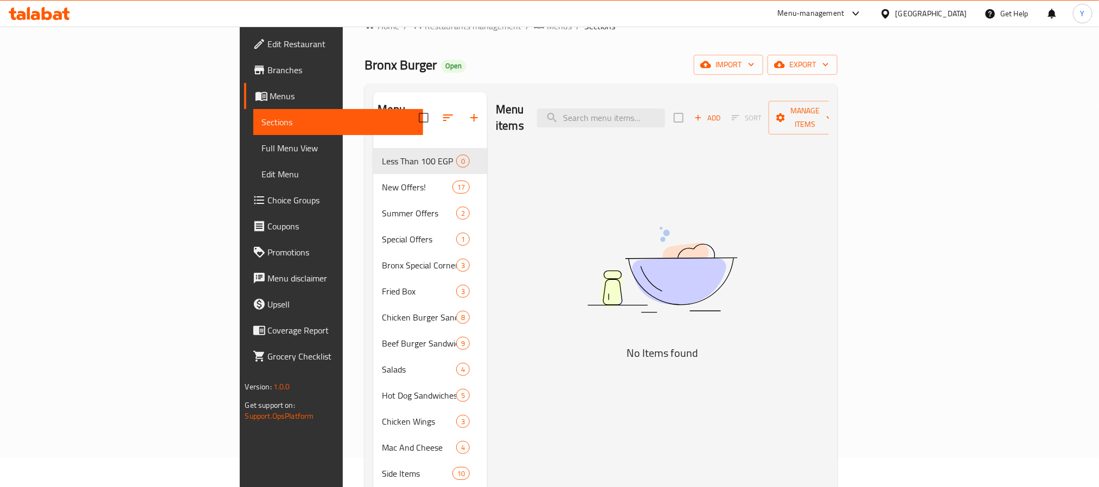
scroll to position [81, 0]
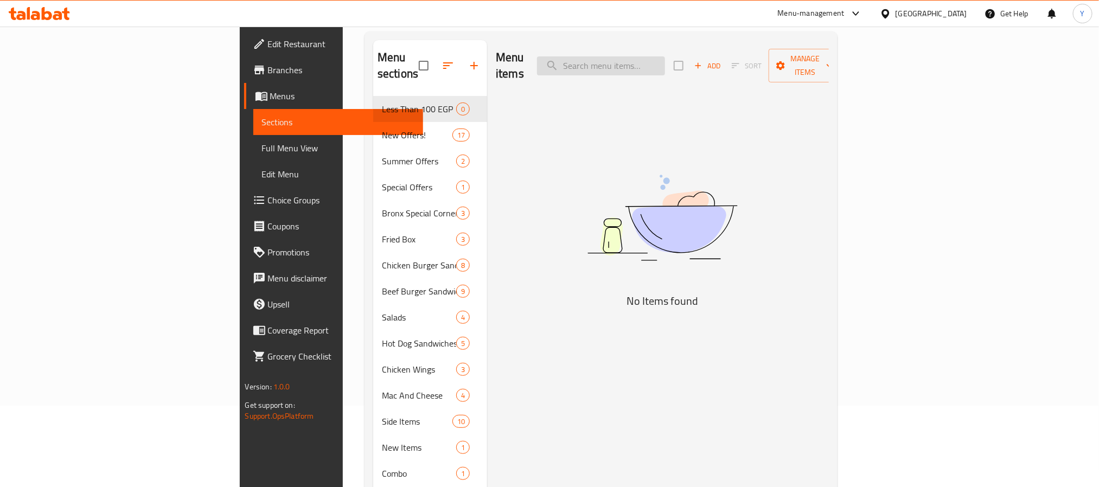
click at [665, 56] on input "search" at bounding box center [601, 65] width 128 height 19
paste input "Combo El Wahsh"
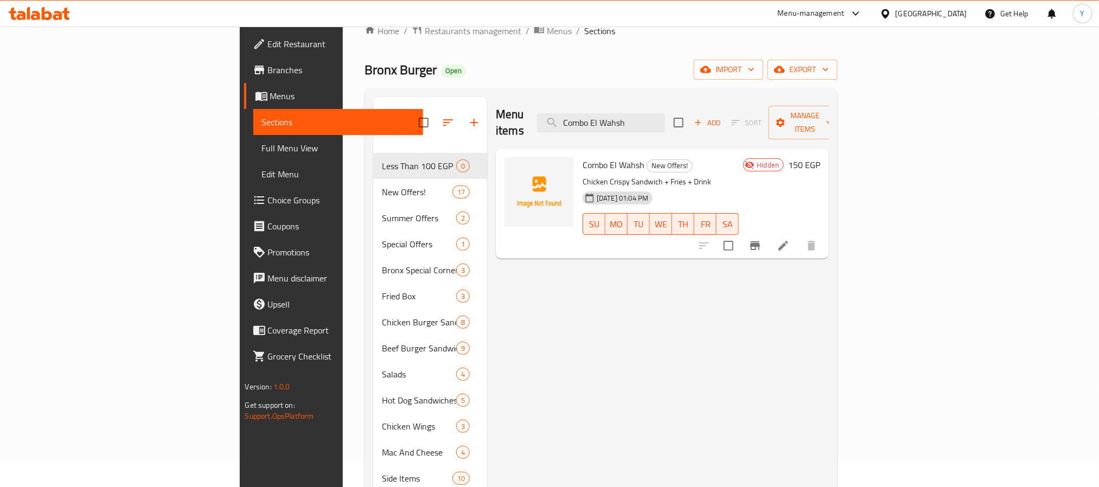
scroll to position [0, 0]
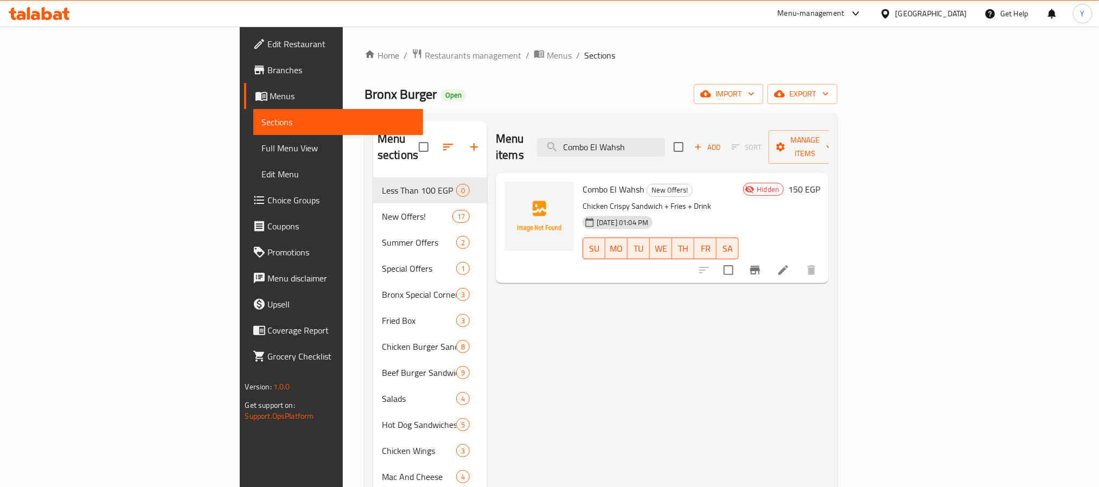
click at [713, 151] on div "Menu items Combo El Wahsh Add Sort Manage items" at bounding box center [662, 148] width 333 height 52
click at [665, 149] on input "Combo El Wahsh" at bounding box center [601, 147] width 128 height 19
paste input "Bazez Max"
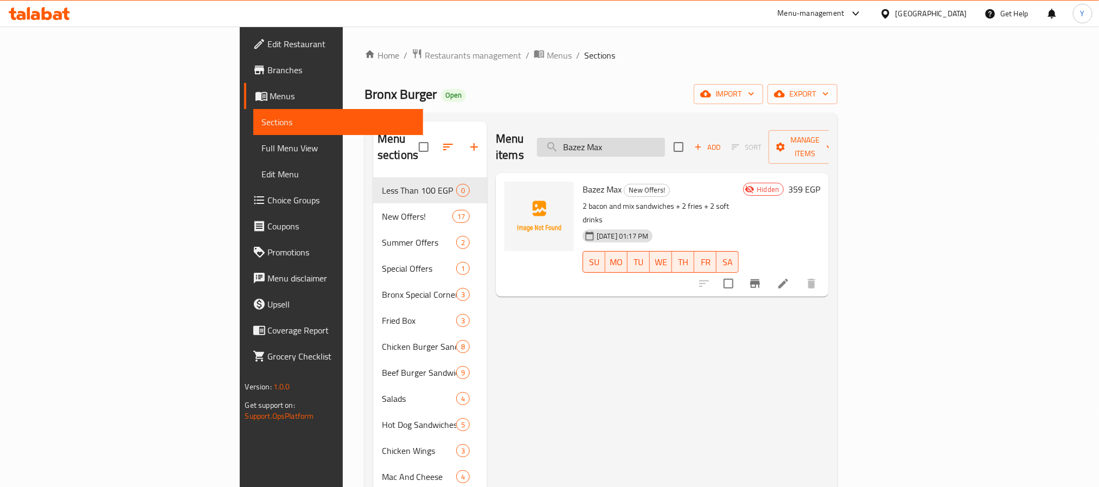
drag, startPoint x: 647, startPoint y: 151, endPoint x: 656, endPoint y: 146, distance: 10.4
click at [647, 151] on div "Menu items Bazez Max Add Sort Manage items" at bounding box center [662, 148] width 333 height 52
click at [661, 142] on input "Bazez Max" at bounding box center [601, 147] width 128 height 19
paste input "El Wohoush Offers"
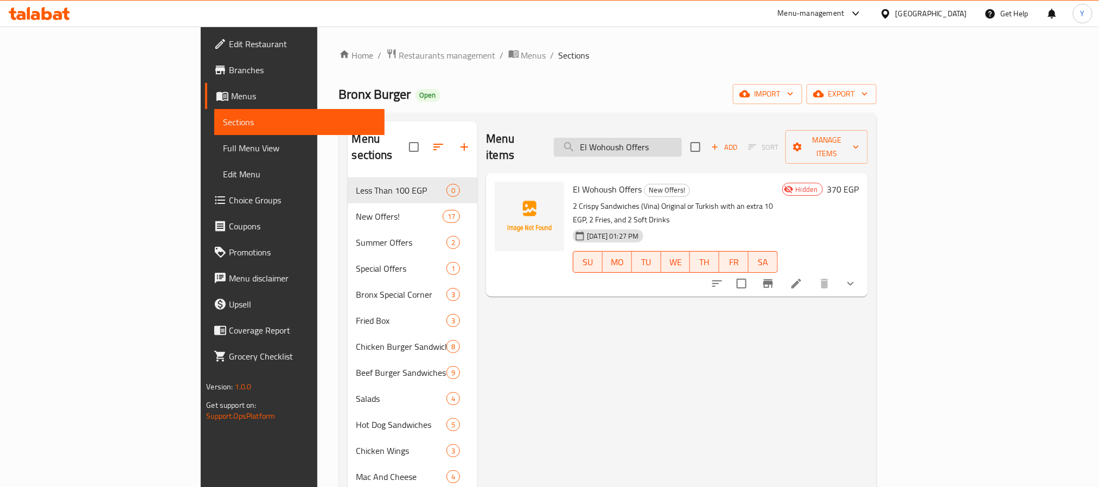
click at [682, 138] on input "El Wohoush Offers" at bounding box center [618, 147] width 128 height 19
paste input "Box El Wohoush"
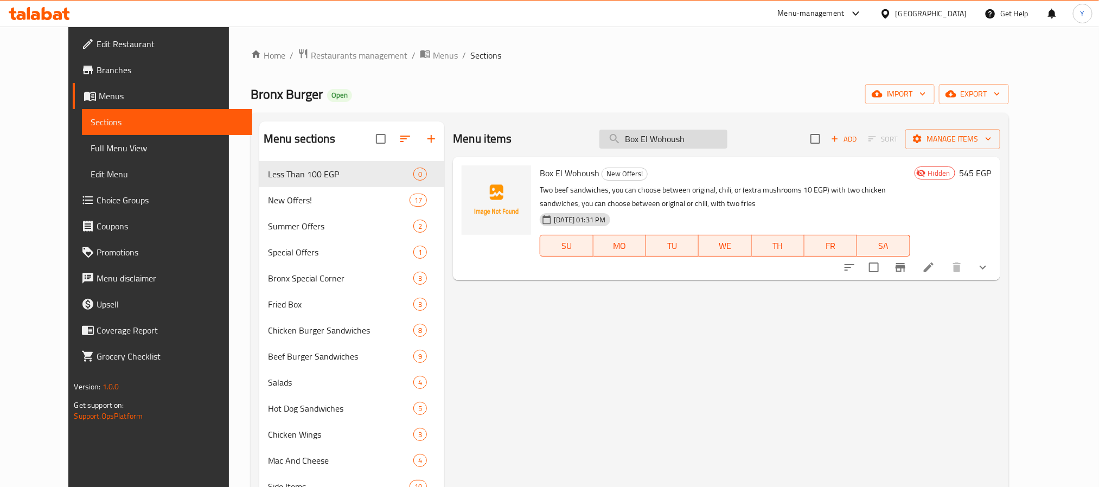
click at [689, 135] on input "Box El Wohoush" at bounding box center [663, 139] width 128 height 19
paste input "Combo Offer"
type input "Combo Offer"
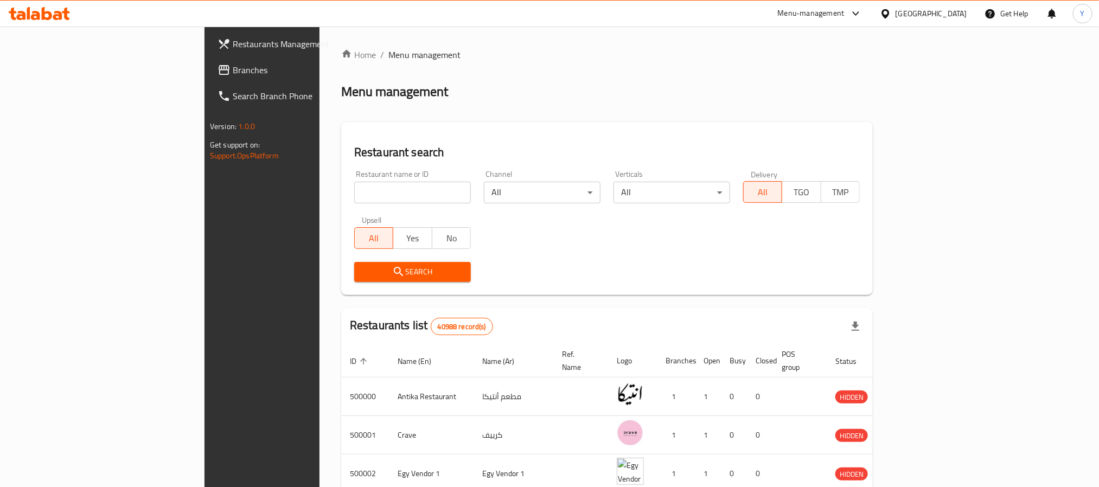
click at [354, 217] on div "All Yes No" at bounding box center [412, 232] width 117 height 33
click at [354, 191] on input "search" at bounding box center [412, 193] width 117 height 22
paste input "660294"
type input "660294"
click at [363, 269] on span "Search" at bounding box center [412, 272] width 99 height 14
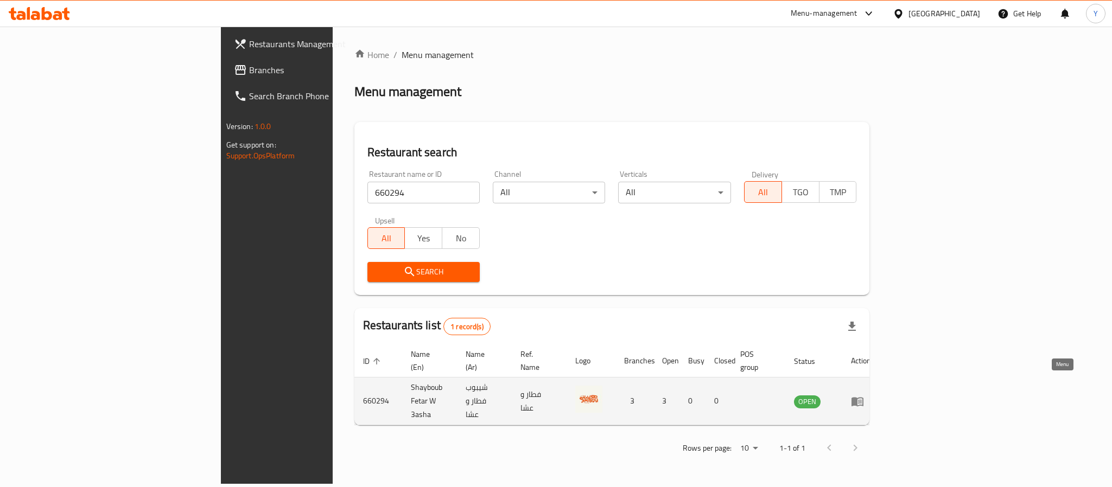
click at [863, 397] on icon "enhanced table" at bounding box center [857, 401] width 12 height 9
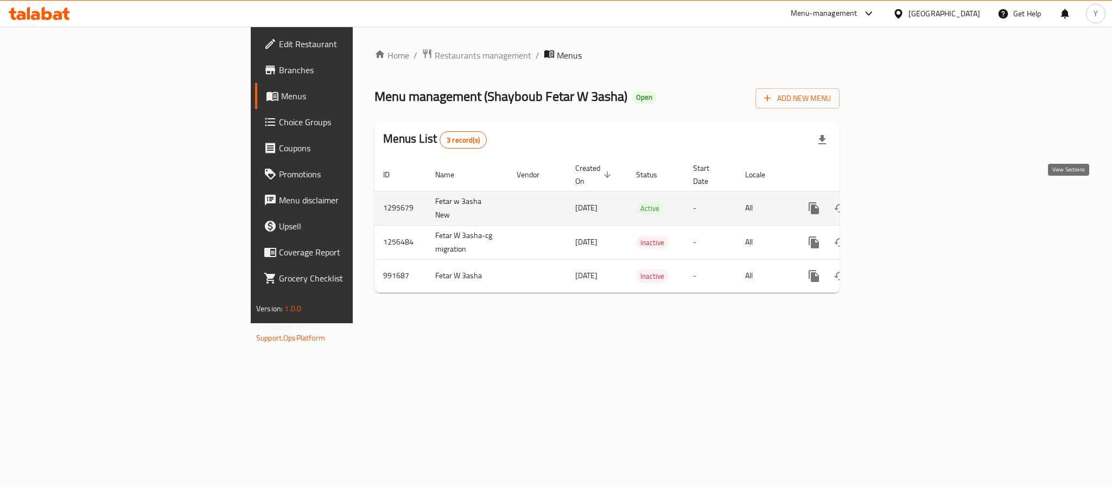
click at [905, 203] on link "enhanced table" at bounding box center [892, 208] width 26 height 26
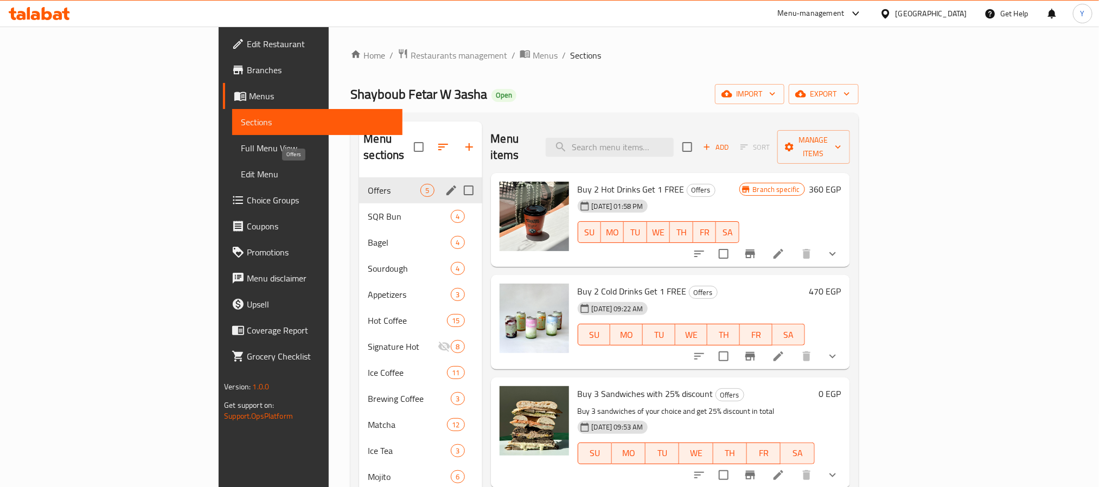
click at [368, 184] on span "Offers" at bounding box center [394, 190] width 53 height 13
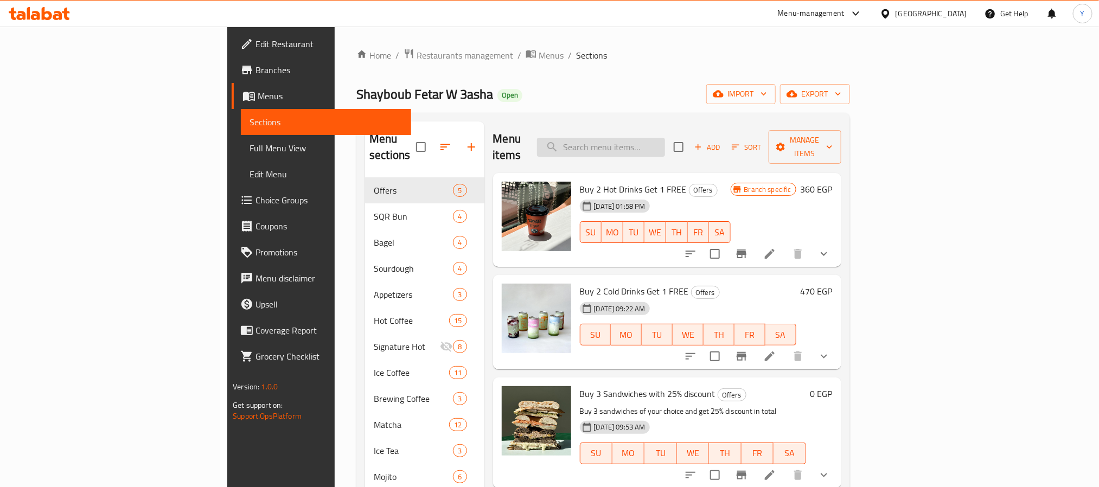
click at [665, 138] on input "search" at bounding box center [601, 147] width 128 height 19
paste input "smoked turkey sqr Bun"
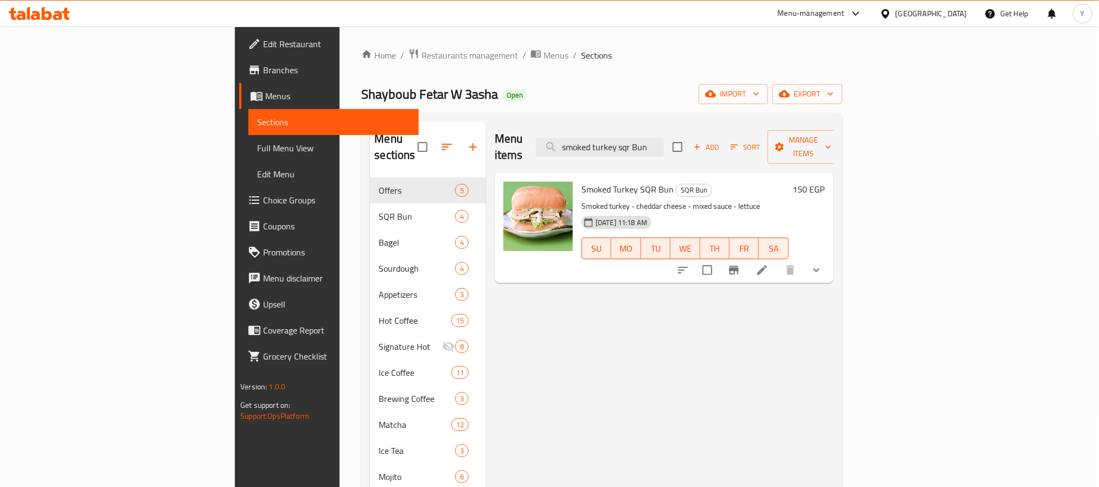
click at [823, 264] on icon "show more" at bounding box center [816, 270] width 13 height 13
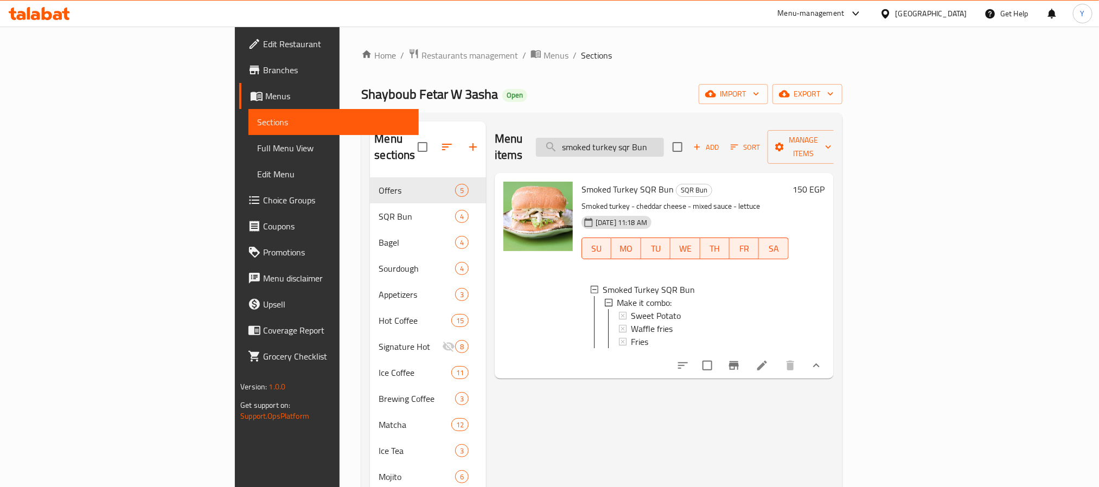
click at [664, 138] on input "smoked turkey sqr Bun" at bounding box center [600, 147] width 128 height 19
paste input "chicken Ranch"
click at [664, 138] on input "chicken Ranch sqr Bun" at bounding box center [600, 147] width 128 height 19
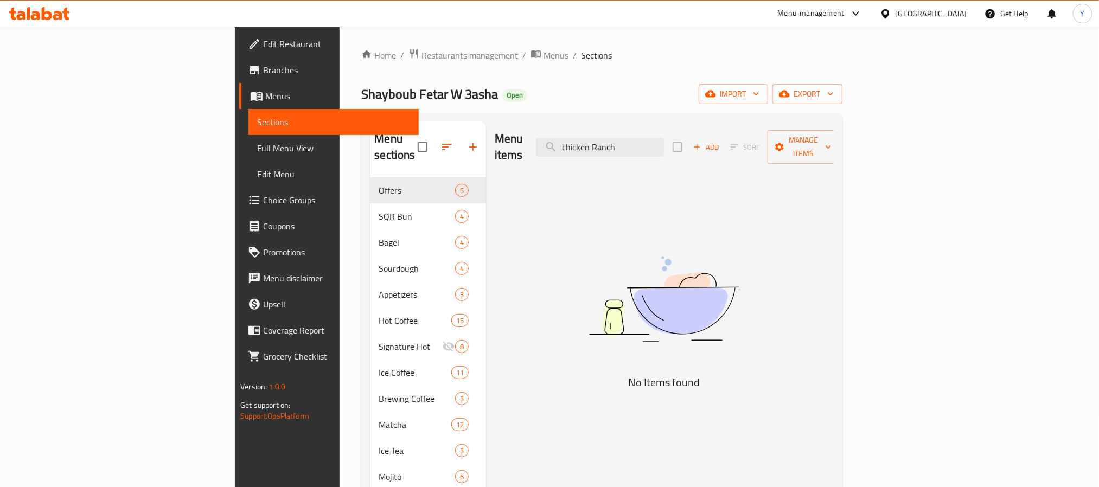
drag, startPoint x: 681, startPoint y: 145, endPoint x: 578, endPoint y: 149, distance: 102.6
click at [578, 149] on div "Menu items chicken Ranch Add Sort Manage items" at bounding box center [664, 148] width 339 height 52
click at [664, 149] on input "Ranch" at bounding box center [600, 147] width 128 height 19
click at [681, 231] on img at bounding box center [663, 299] width 271 height 144
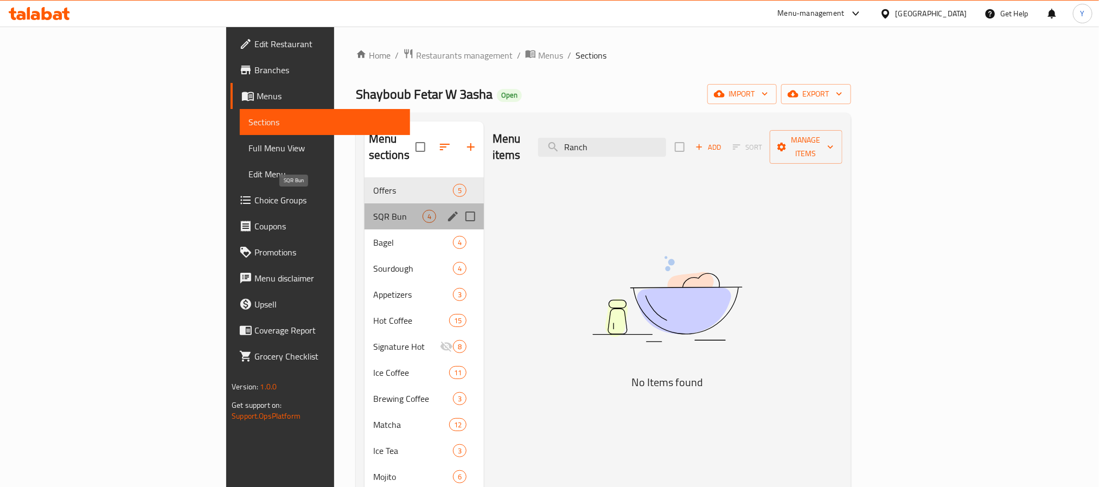
click at [373, 210] on span "SQR Bun" at bounding box center [397, 216] width 49 height 13
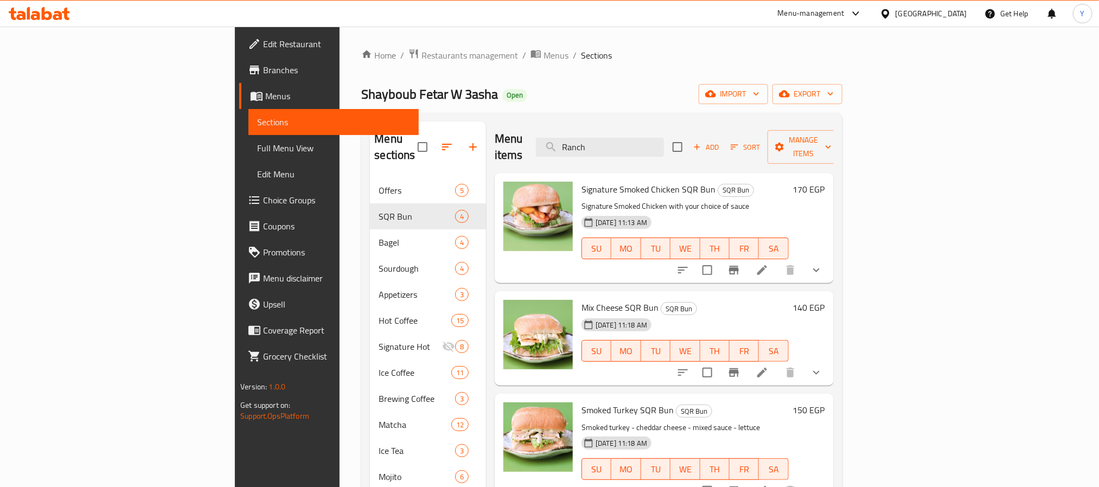
click at [648, 155] on div "Menu items Ranch Add Sort Manage items" at bounding box center [664, 148] width 339 height 52
click at [664, 138] on input "Ranch" at bounding box center [600, 147] width 128 height 19
paste input "chicken Bbq sqr Bun"
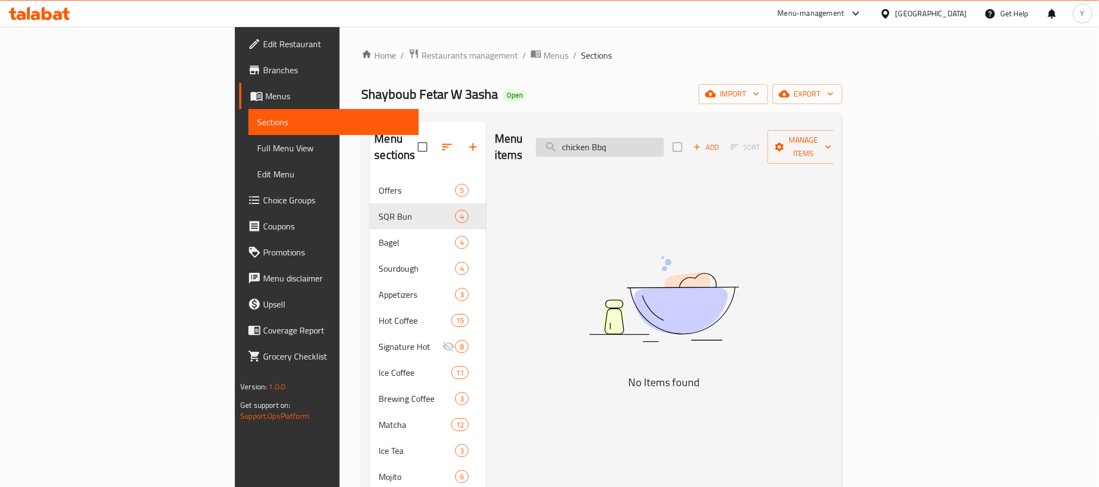
click at [664, 138] on input "chicken Bbq" at bounding box center [600, 147] width 128 height 19
paste input "sqr Bun"
click at [664, 138] on input "chicken Bbq sqr Bun" at bounding box center [600, 147] width 128 height 19
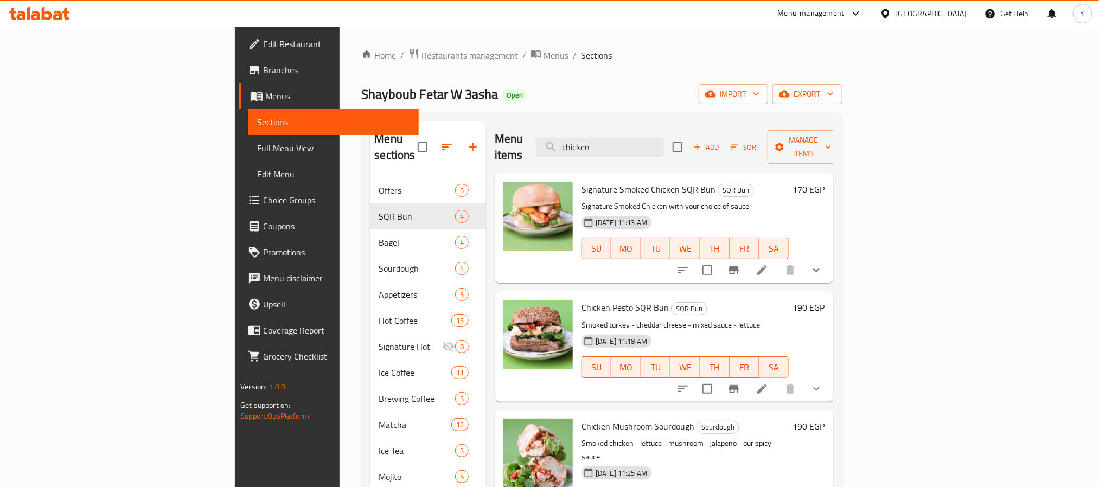
click at [829, 257] on button "show more" at bounding box center [816, 270] width 26 height 26
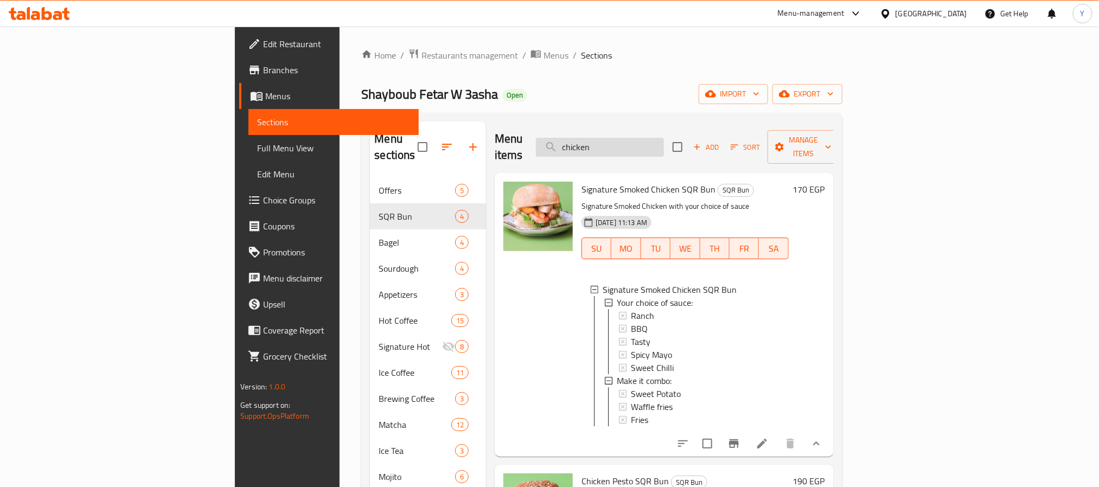
click at [664, 138] on input "chicken" at bounding box center [600, 147] width 128 height 19
paste input "salami Sourdough"
click at [664, 138] on input "salami Sourdough" at bounding box center [600, 147] width 128 height 19
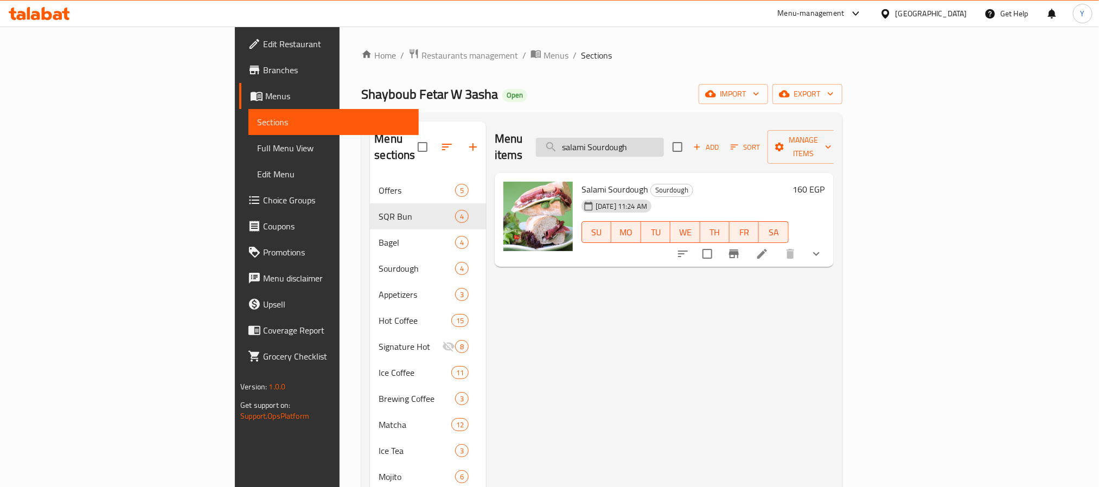
click at [660, 138] on input "salami Sourdough" at bounding box center [600, 147] width 128 height 19
paste input "Tuna Mayo sandwich"
click at [660, 138] on input "Tuna Mayo sandwich Sourdough" at bounding box center [600, 147] width 128 height 19
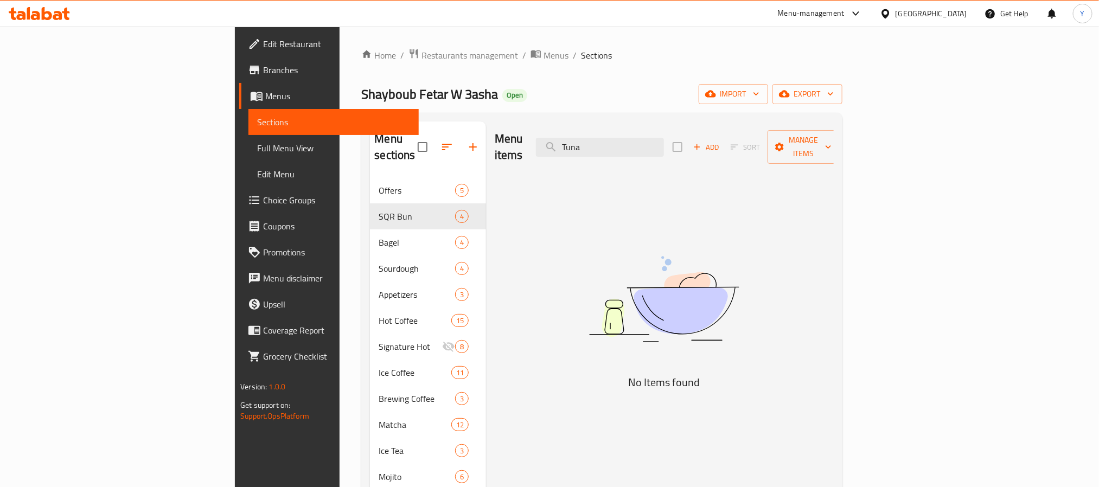
type input "Tun"
click at [664, 138] on input "Tun" at bounding box center [600, 147] width 128 height 19
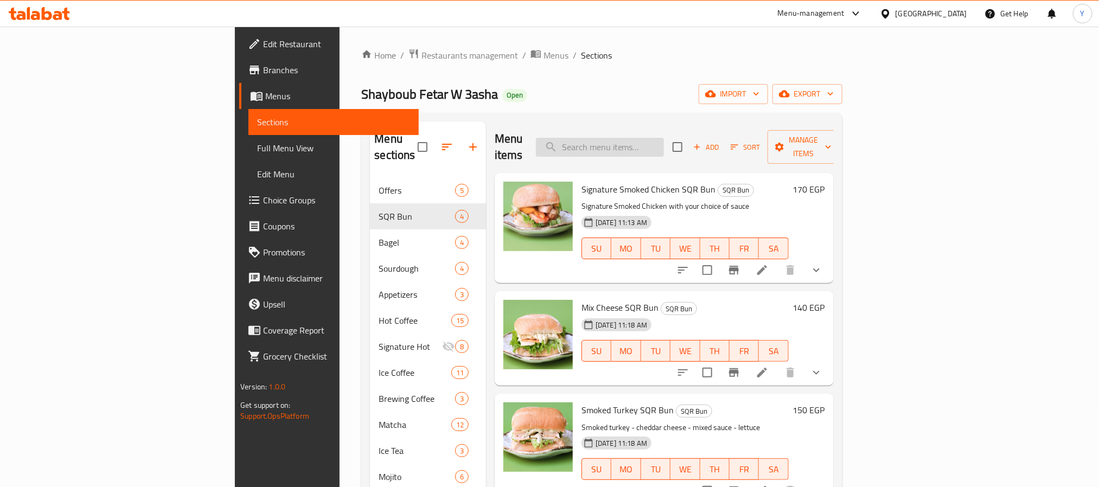
click at [664, 138] on input "search" at bounding box center [600, 147] width 128 height 19
paste input "smoked turkey sqr Bun"
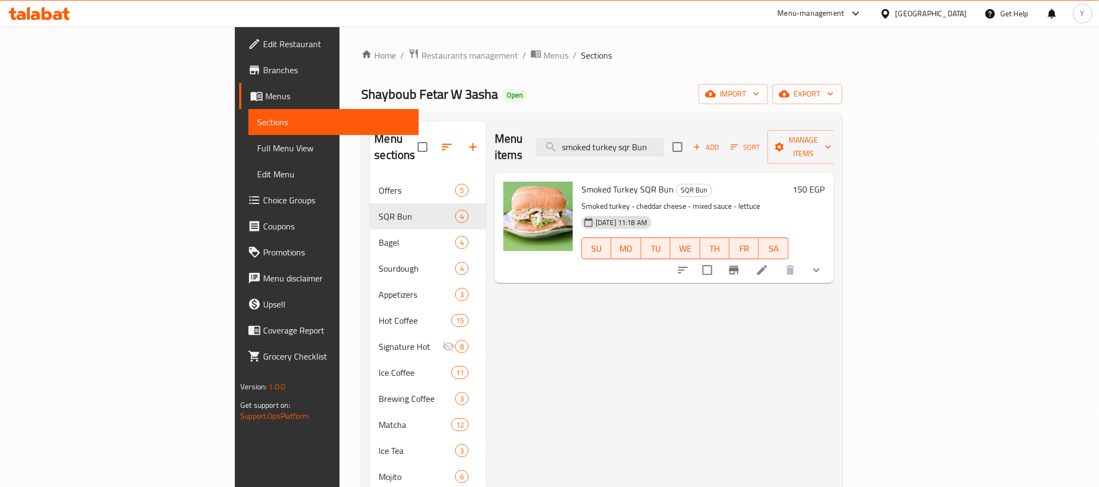
click at [823, 264] on icon "show more" at bounding box center [816, 270] width 13 height 13
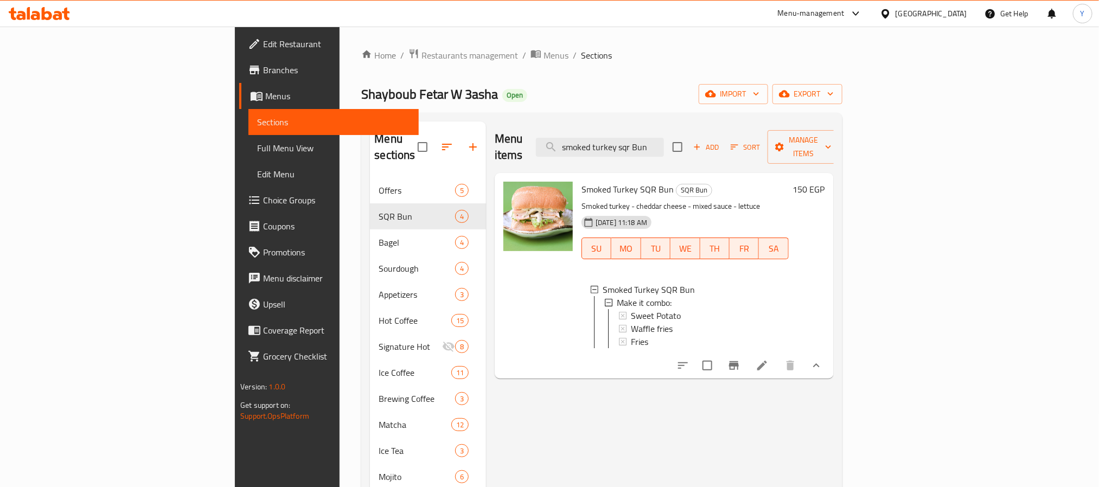
click at [700, 126] on div "Menu items smoked turkey sqr Bun Add Sort Manage items" at bounding box center [664, 148] width 339 height 52
click at [664, 141] on input "smoked turkey sqr Bun" at bounding box center [600, 147] width 128 height 19
paste input "chicken Ranch"
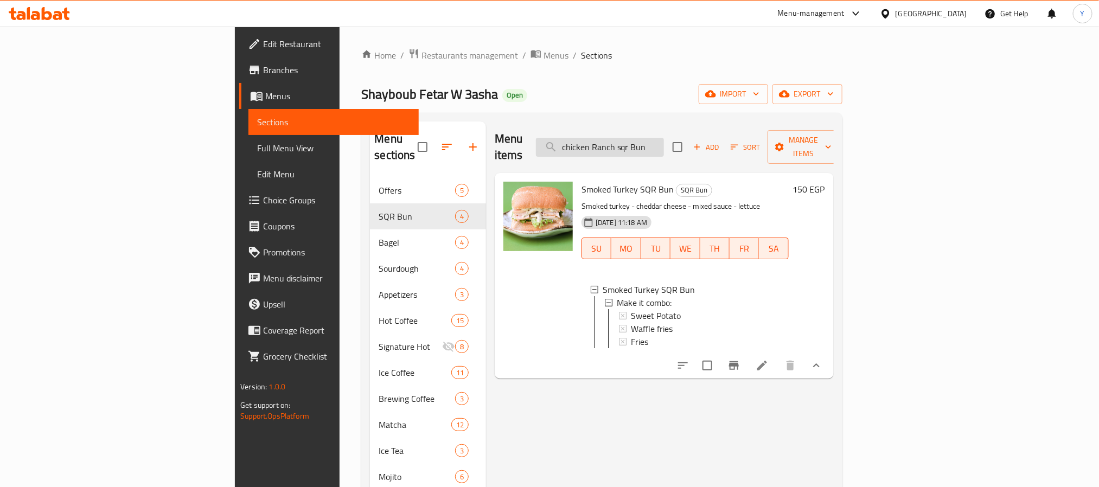
click at [664, 141] on input "chicken Ranch sqr Bun" at bounding box center [600, 147] width 128 height 19
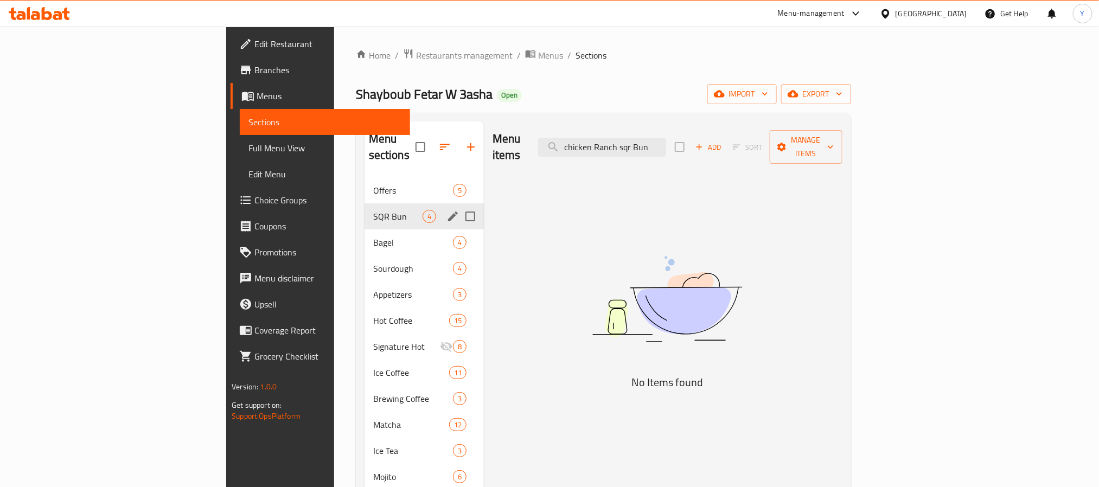
click at [373, 210] on span "SQR Bun" at bounding box center [397, 216] width 49 height 13
click at [373, 236] on span "Bagel" at bounding box center [397, 242] width 49 height 13
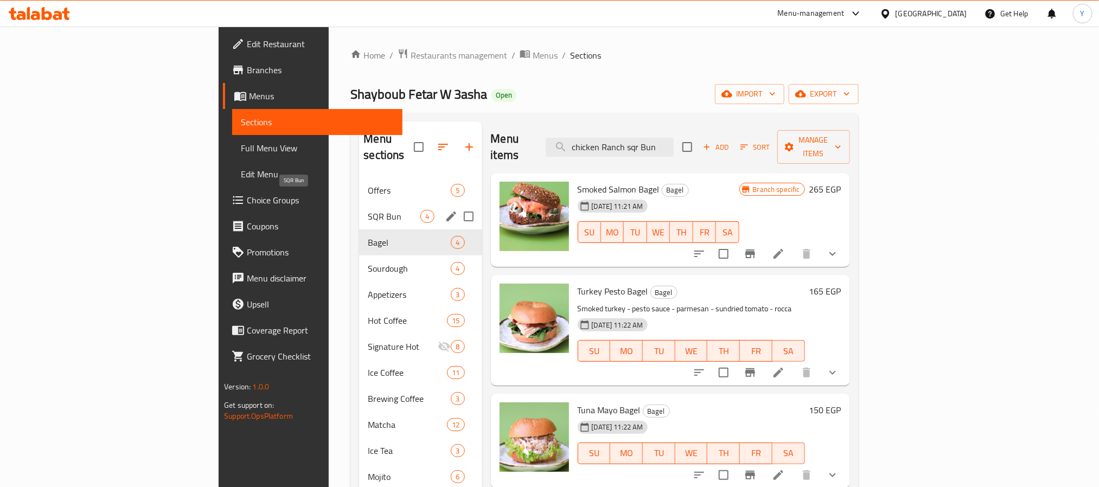
click at [368, 210] on span "SQR Bun" at bounding box center [394, 216] width 53 height 13
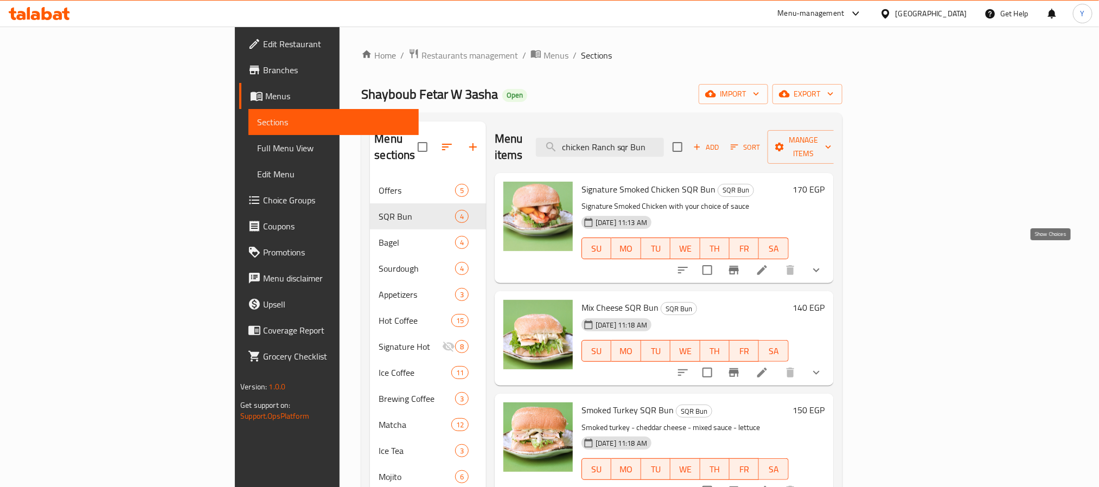
click at [823, 264] on icon "show more" at bounding box center [816, 270] width 13 height 13
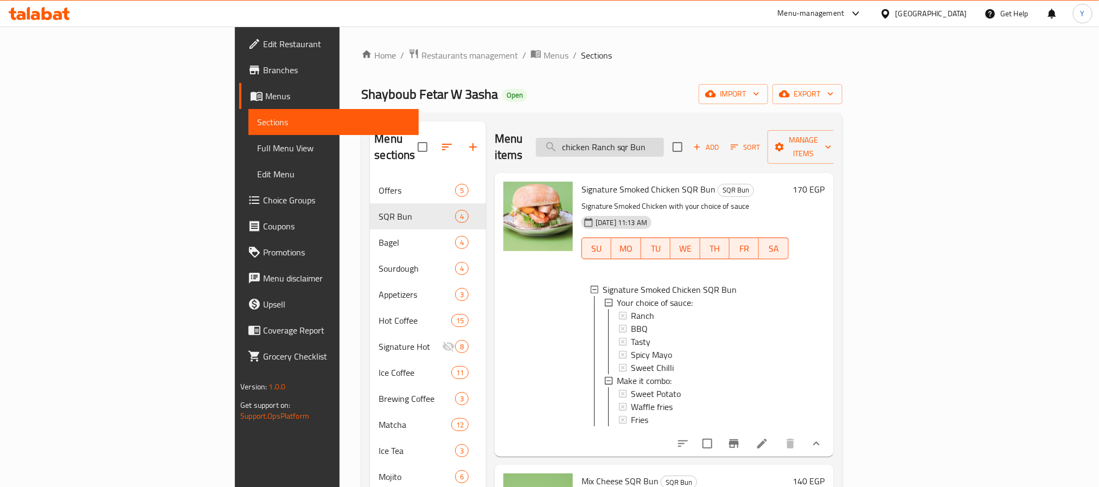
click at [655, 138] on input "chicken Ranch sqr Bun" at bounding box center [600, 147] width 128 height 19
paste input "Tuna Mayo sandwich Sourdough"
click at [655, 138] on input "Tuna Mayo sandwich Sourdough" at bounding box center [600, 147] width 128 height 19
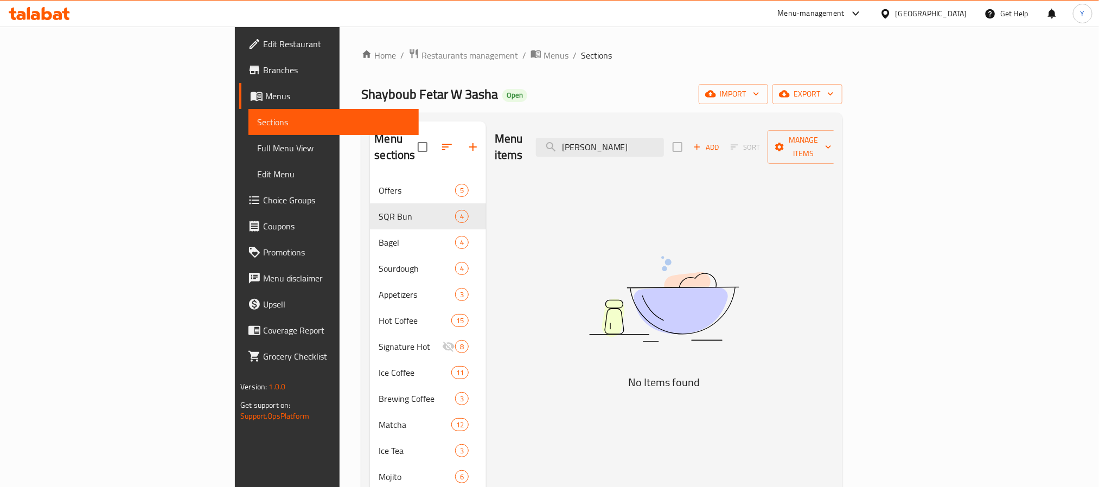
click at [697, 157] on div "Menu items Tuna Mayo Add Sort Manage items" at bounding box center [664, 148] width 339 height 52
click at [664, 145] on input "[PERSON_NAME]" at bounding box center [600, 147] width 128 height 19
paste input "Mix cheese sqr Bun"
click at [664, 145] on input "[PERSON_NAME]" at bounding box center [600, 147] width 128 height 19
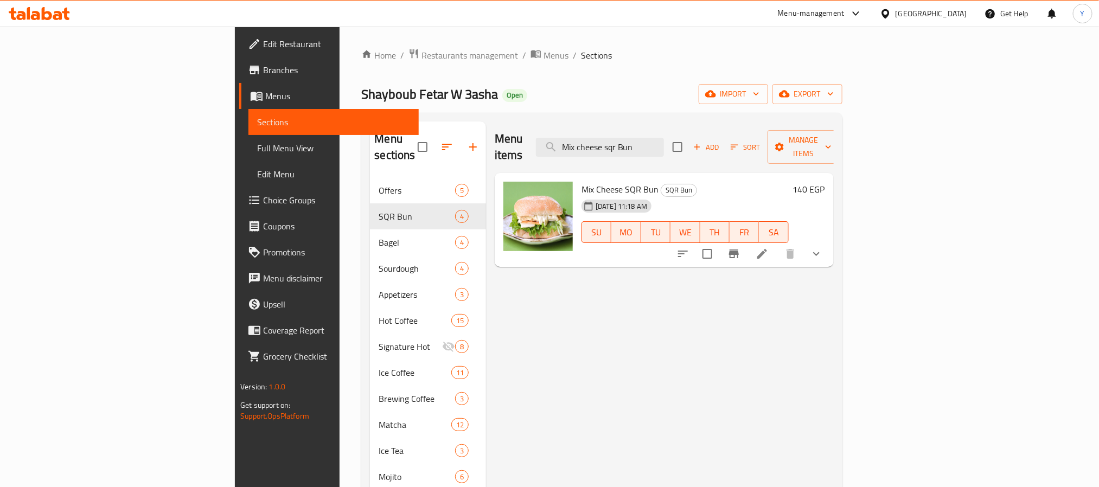
click at [829, 241] on button "show more" at bounding box center [816, 254] width 26 height 26
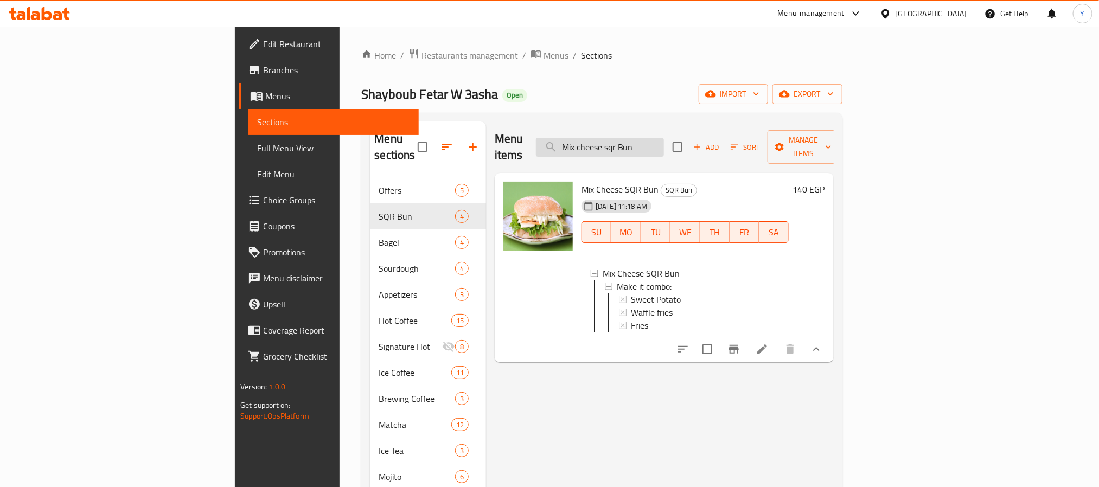
click at [664, 138] on input "Mix cheese sqr Bun" at bounding box center [600, 147] width 128 height 19
paste input "Tuna Mayo sandwich Sourdough"
click at [664, 138] on input "Tuna Mayo sandwich Sourdough" at bounding box center [600, 147] width 128 height 19
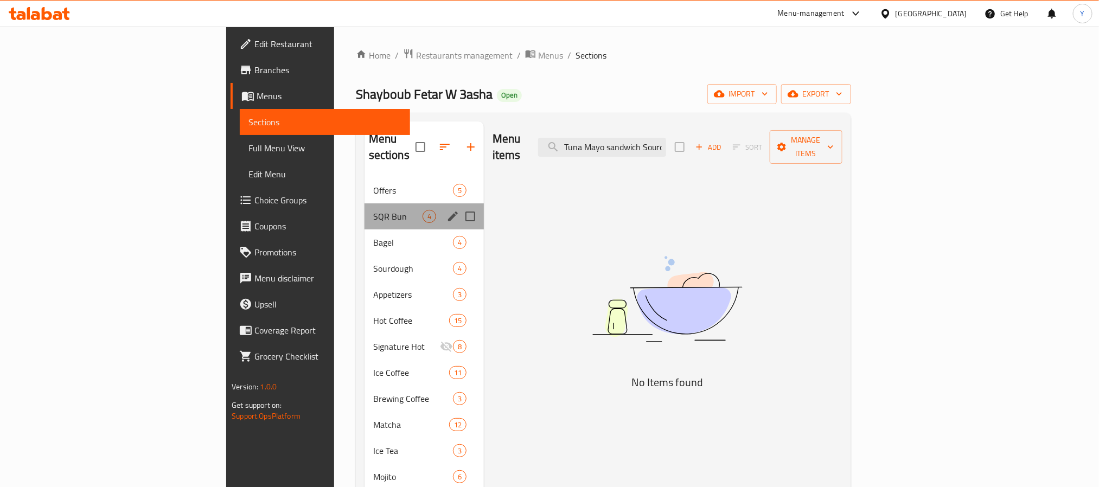
click at [365, 210] on div "SQR Bun 4" at bounding box center [424, 216] width 119 height 26
click at [373, 210] on span "SQR Bun" at bounding box center [397, 216] width 49 height 13
click at [373, 236] on span "Bagel" at bounding box center [413, 242] width 80 height 13
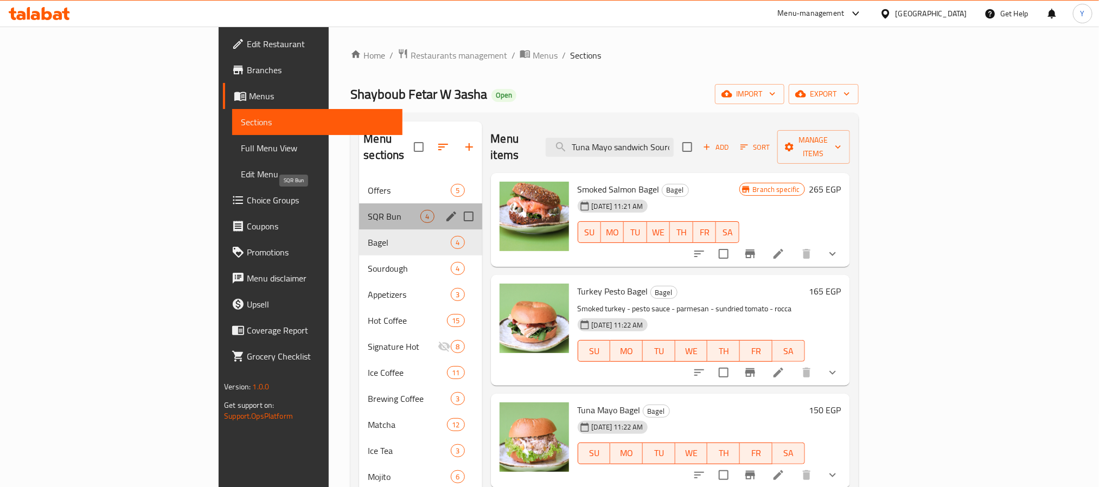
click at [368, 210] on span "SQR Bun" at bounding box center [394, 216] width 53 height 13
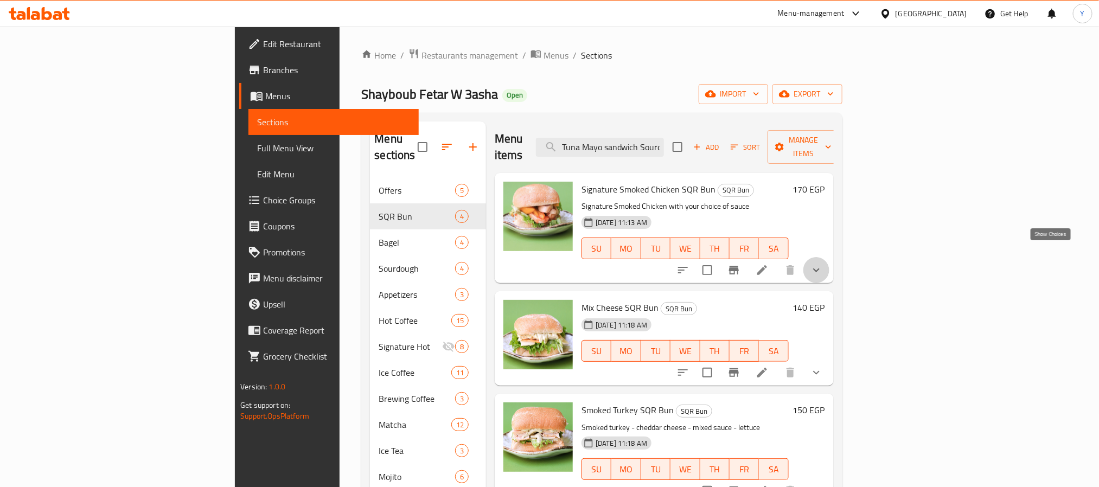
click at [823, 264] on icon "show more" at bounding box center [816, 270] width 13 height 13
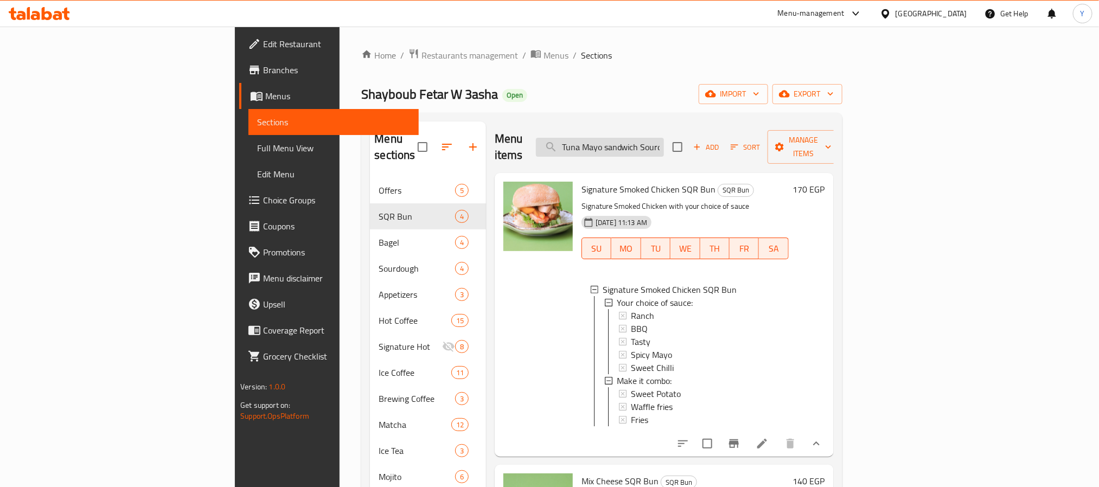
click at [664, 140] on input "Tuna Mayo sandwich Sourdough" at bounding box center [600, 147] width 128 height 19
paste input "Macchiato"
click at [664, 140] on input "Tuna Mayo sandwich Sourdough" at bounding box center [600, 147] width 128 height 19
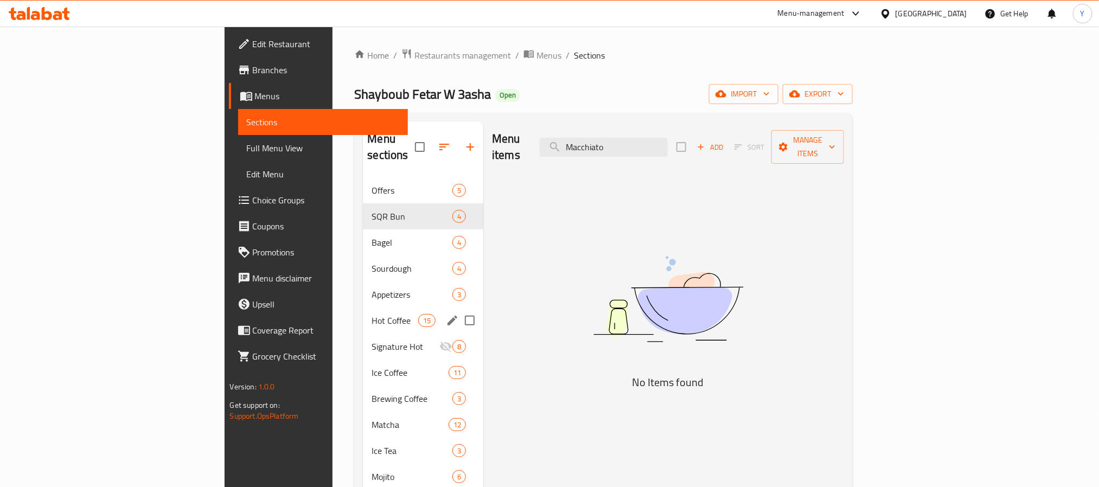
type input "Macchiato"
click at [372, 314] on span "Hot Coffee" at bounding box center [395, 320] width 46 height 13
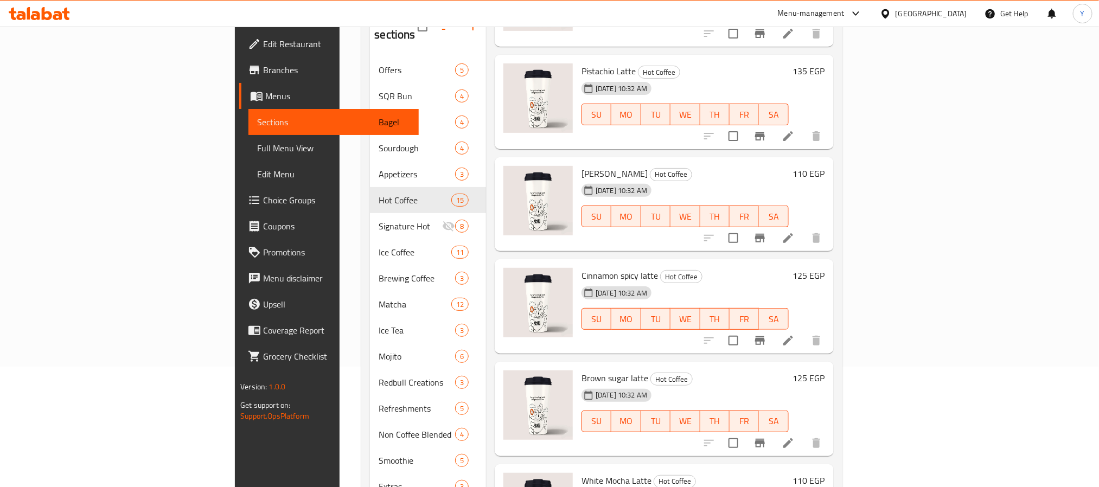
scroll to position [307, 0]
